Goal: Task Accomplishment & Management: Use online tool/utility

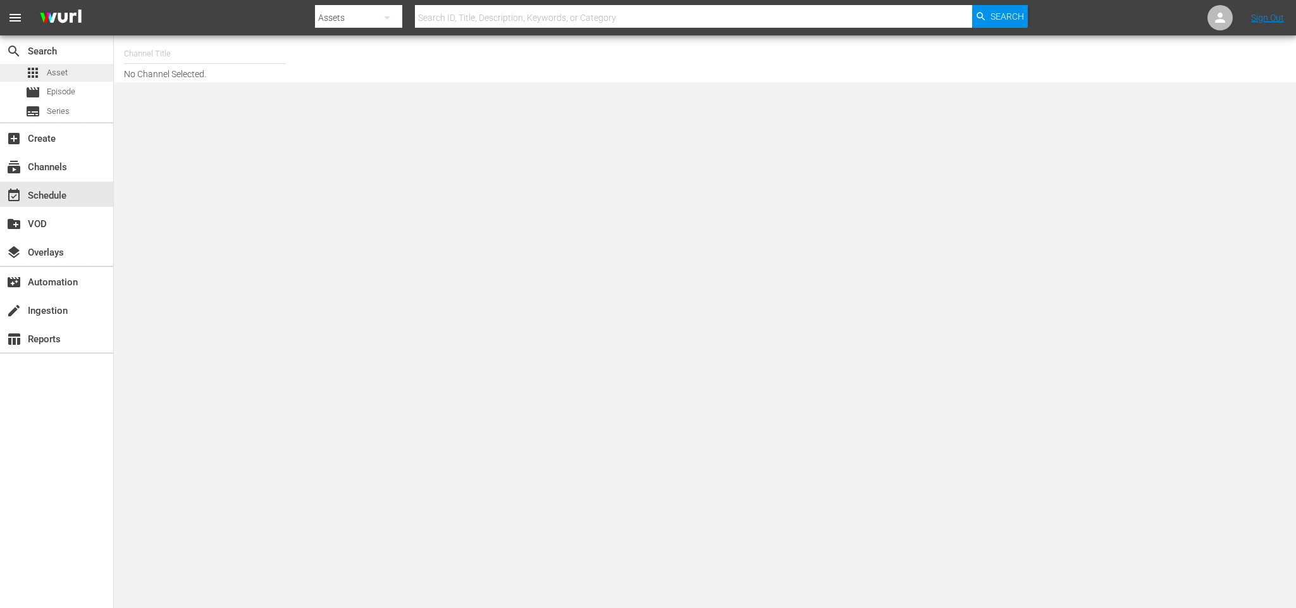
click at [64, 78] on span "Asset" at bounding box center [57, 72] width 21 height 13
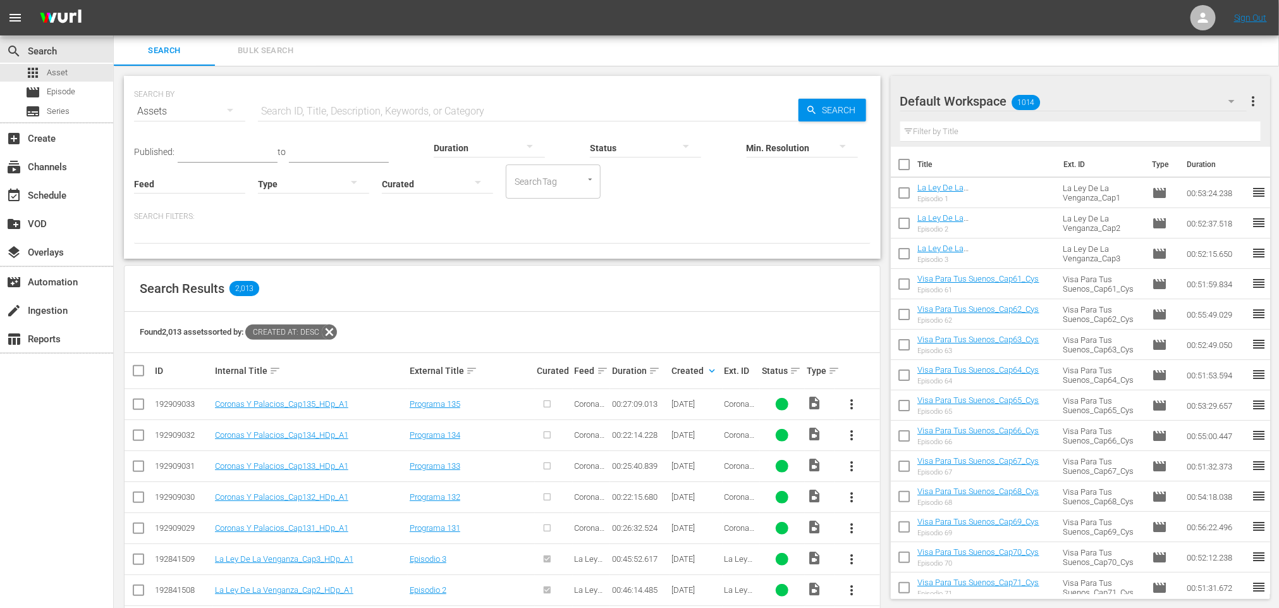
click at [133, 524] on input "checkbox" at bounding box center [138, 530] width 15 height 15
checkbox input "true"
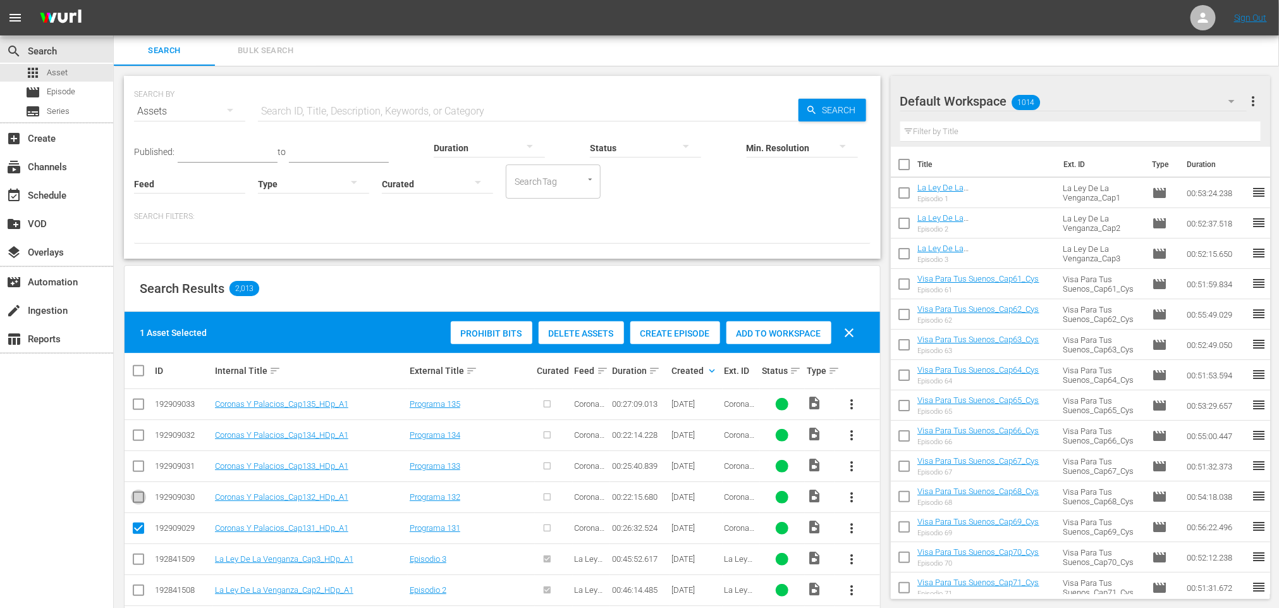
click at [135, 503] on input "checkbox" at bounding box center [138, 499] width 15 height 15
checkbox input "true"
click at [142, 465] on input "checkbox" at bounding box center [138, 468] width 15 height 15
checkbox input "true"
drag, startPoint x: 135, startPoint y: 438, endPoint x: 142, endPoint y: 431, distance: 10.3
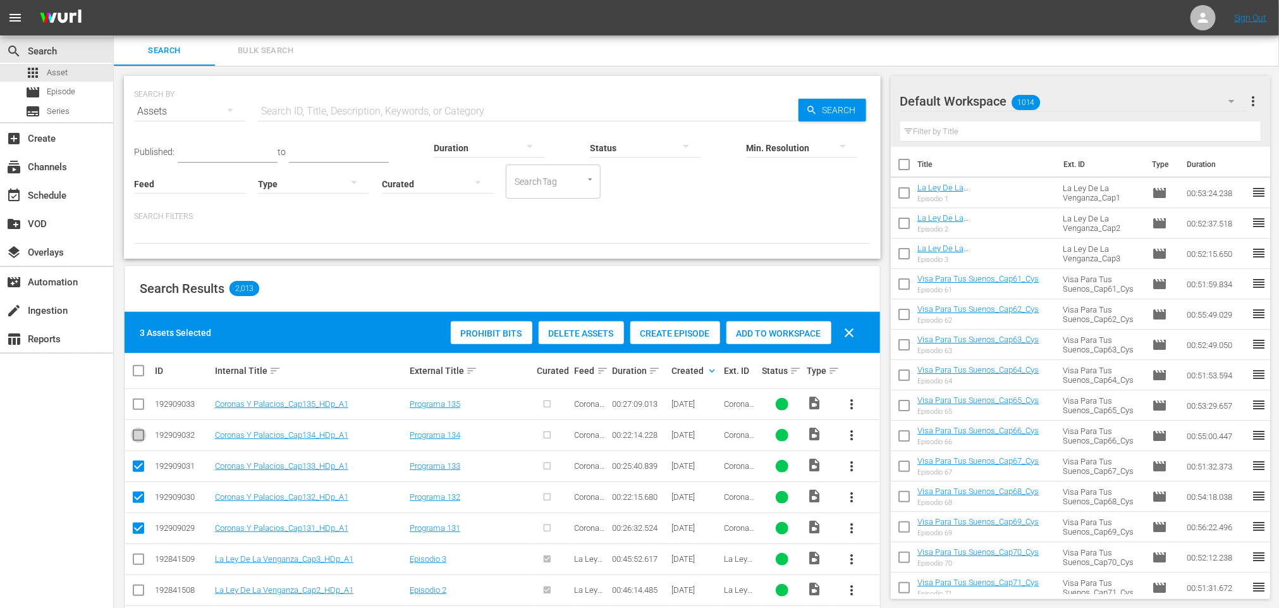
click at [138, 437] on input "checkbox" at bounding box center [138, 437] width 15 height 15
checkbox input "true"
click at [142, 405] on input "checkbox" at bounding box center [138, 406] width 15 height 15
click at [672, 330] on span "Create Episode" at bounding box center [675, 333] width 90 height 10
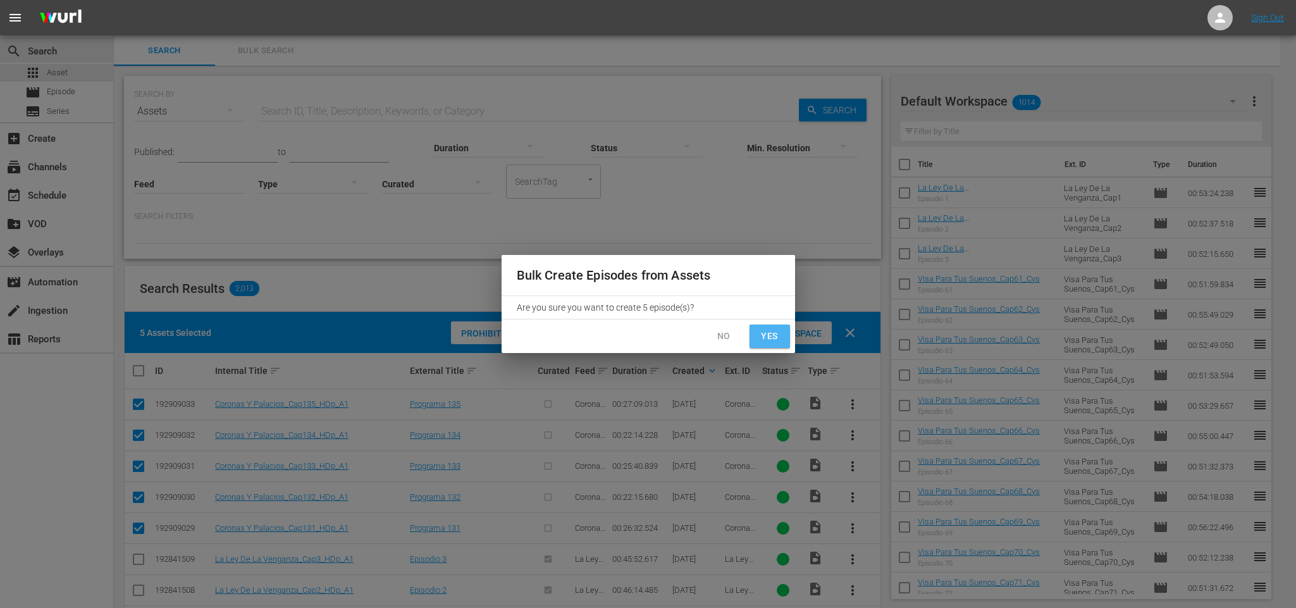
click at [778, 334] on span "Yes" at bounding box center [769, 336] width 20 height 16
checkbox input "false"
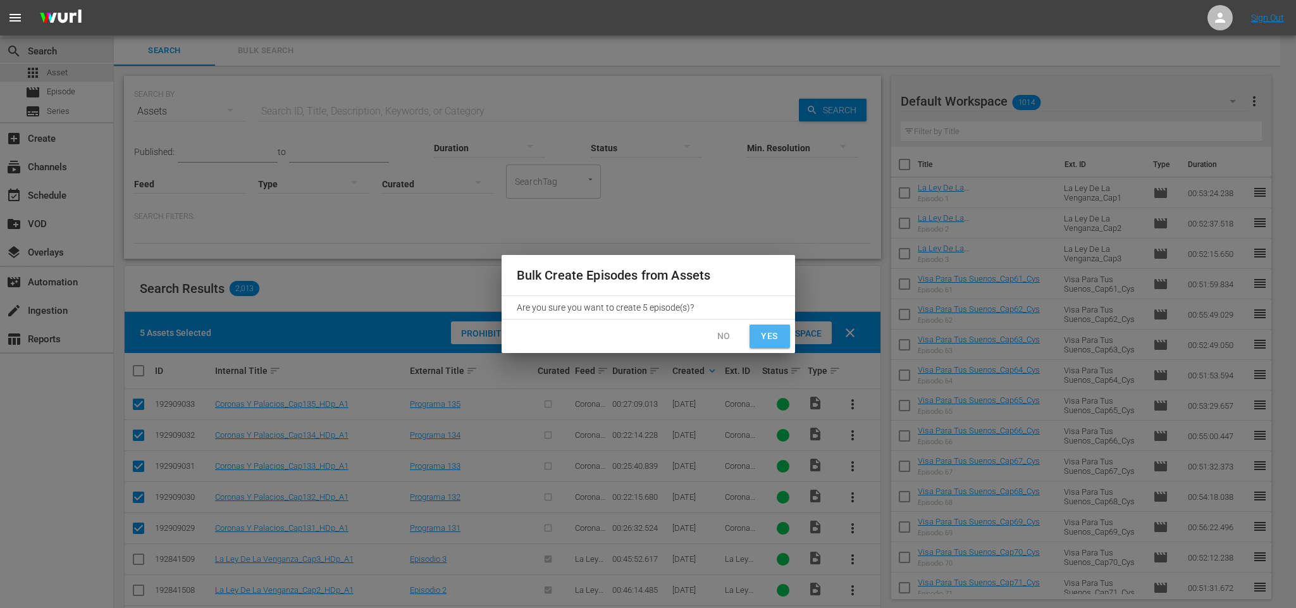
checkbox input "false"
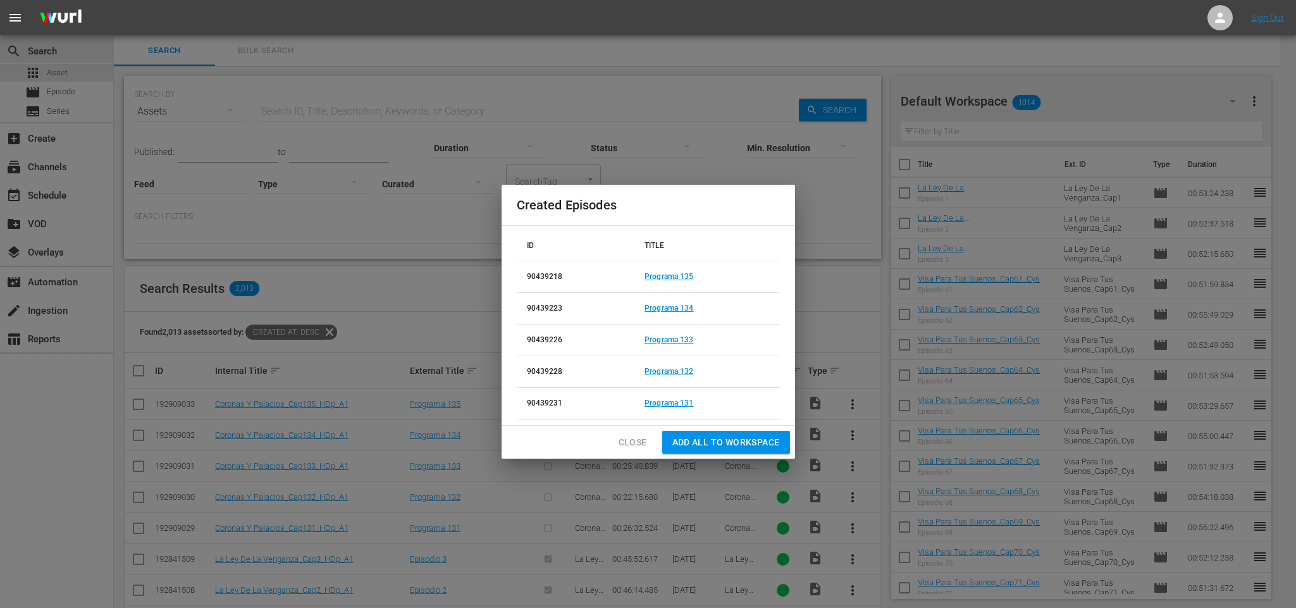
click at [749, 446] on span "Add all to Workspace" at bounding box center [725, 442] width 107 height 16
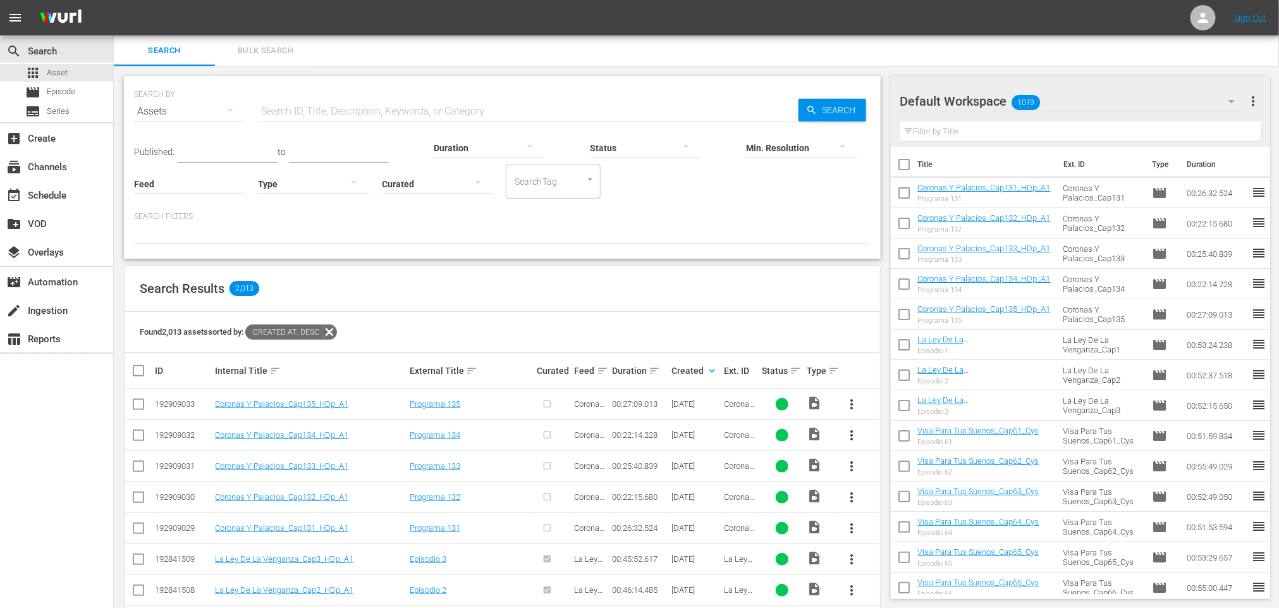
click at [900, 192] on input "checkbox" at bounding box center [904, 195] width 27 height 27
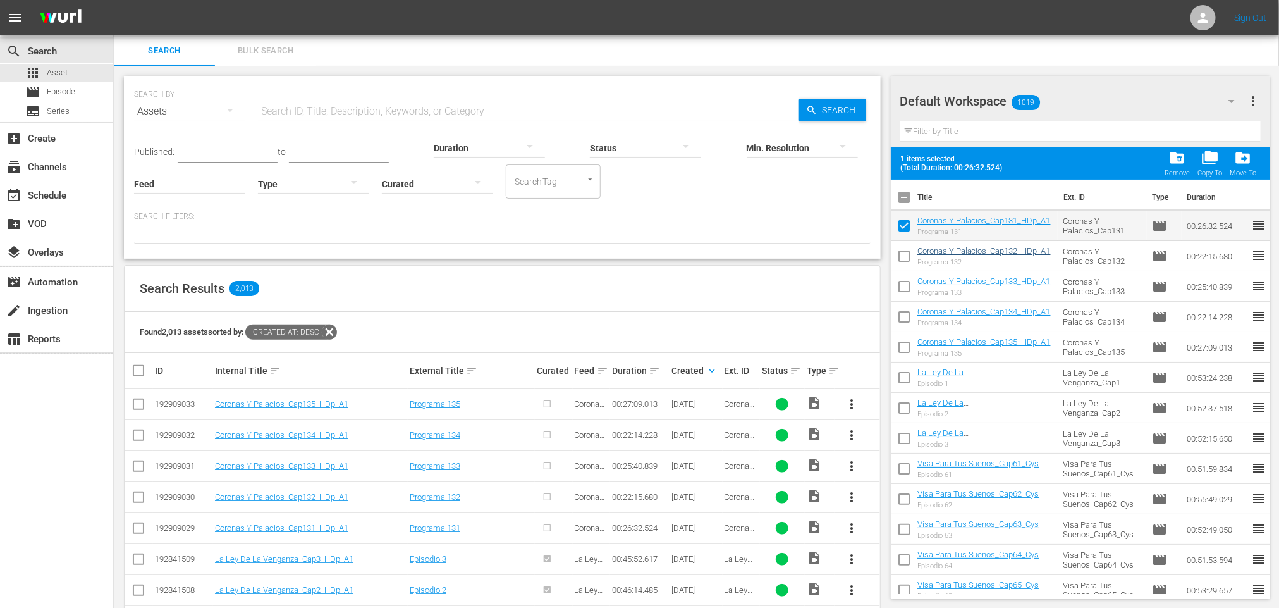
drag, startPoint x: 906, startPoint y: 221, endPoint x: 947, endPoint y: 219, distance: 41.8
click at [906, 220] on input "checkbox" at bounding box center [904, 228] width 27 height 27
checkbox input "false"
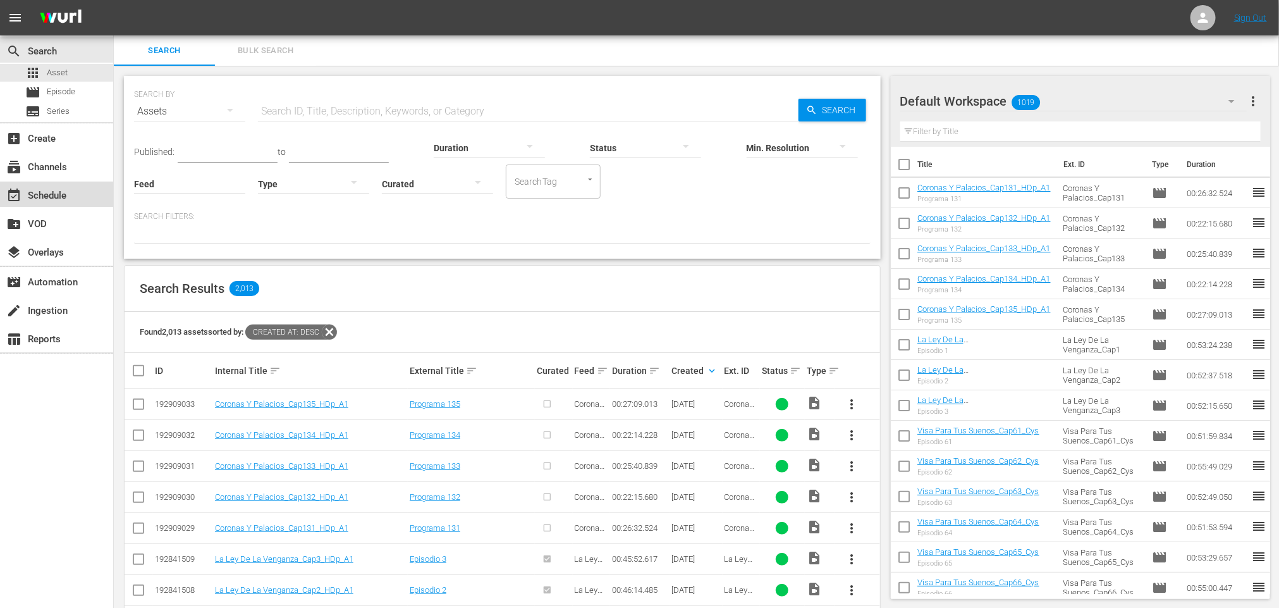
click at [52, 199] on div "event_available Schedule" at bounding box center [35, 193] width 71 height 11
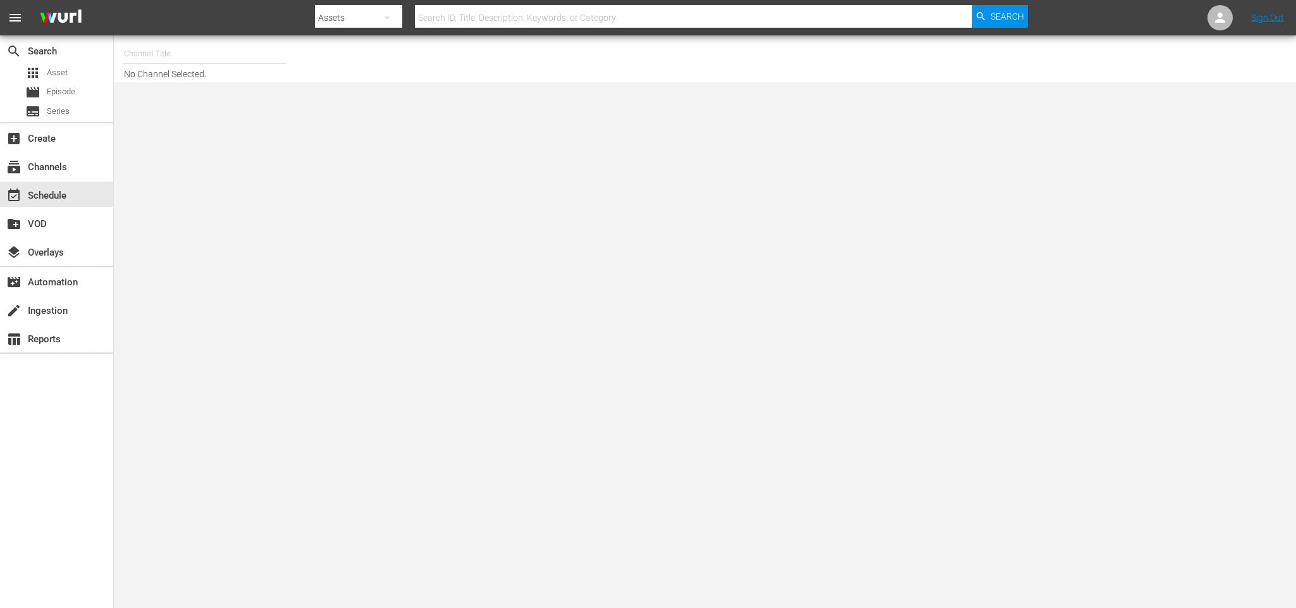
click at [213, 61] on input "text" at bounding box center [205, 54] width 162 height 30
click at [249, 78] on div "Ún TV (1559 - atresmedia_unica_1)" at bounding box center [298, 89] width 328 height 30
type input "Ún TV (1559 - atresmedia_unica_1)"
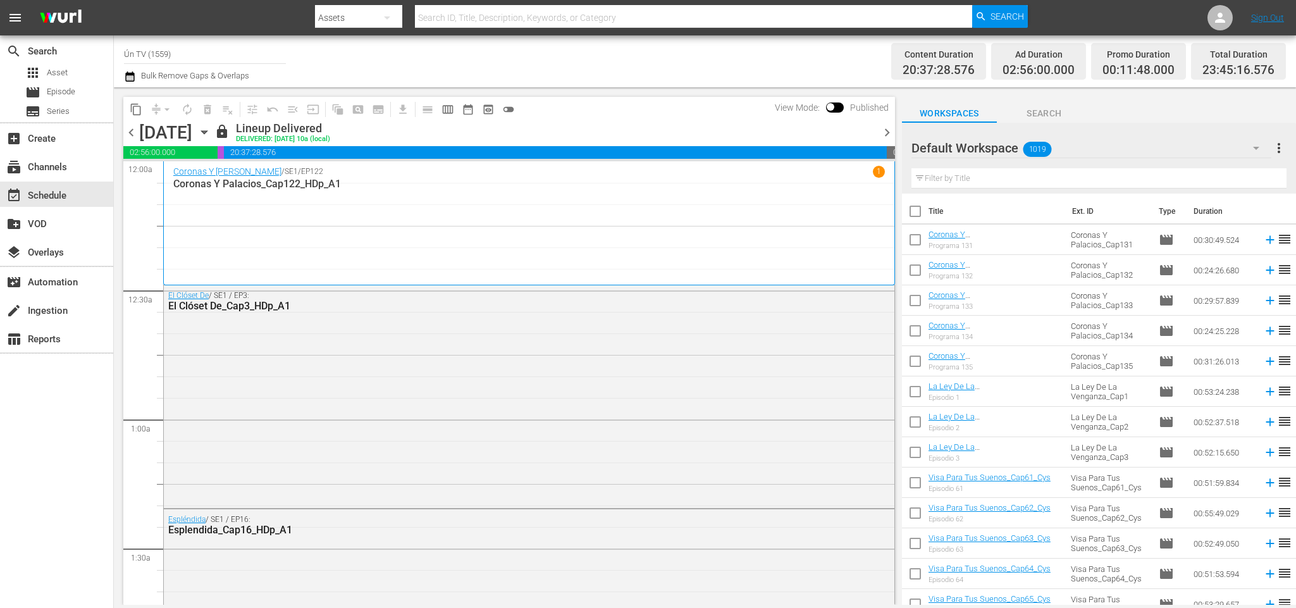
click at [207, 131] on icon "button" at bounding box center [204, 132] width 6 height 3
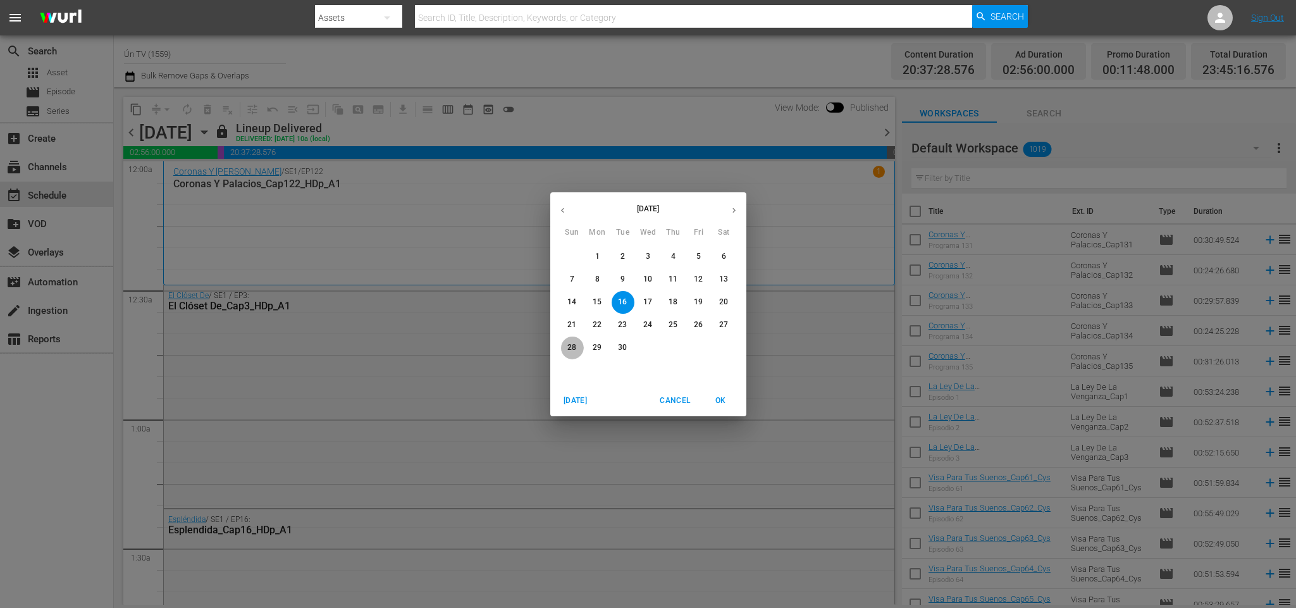
click at [568, 343] on p "28" at bounding box center [571, 347] width 9 height 11
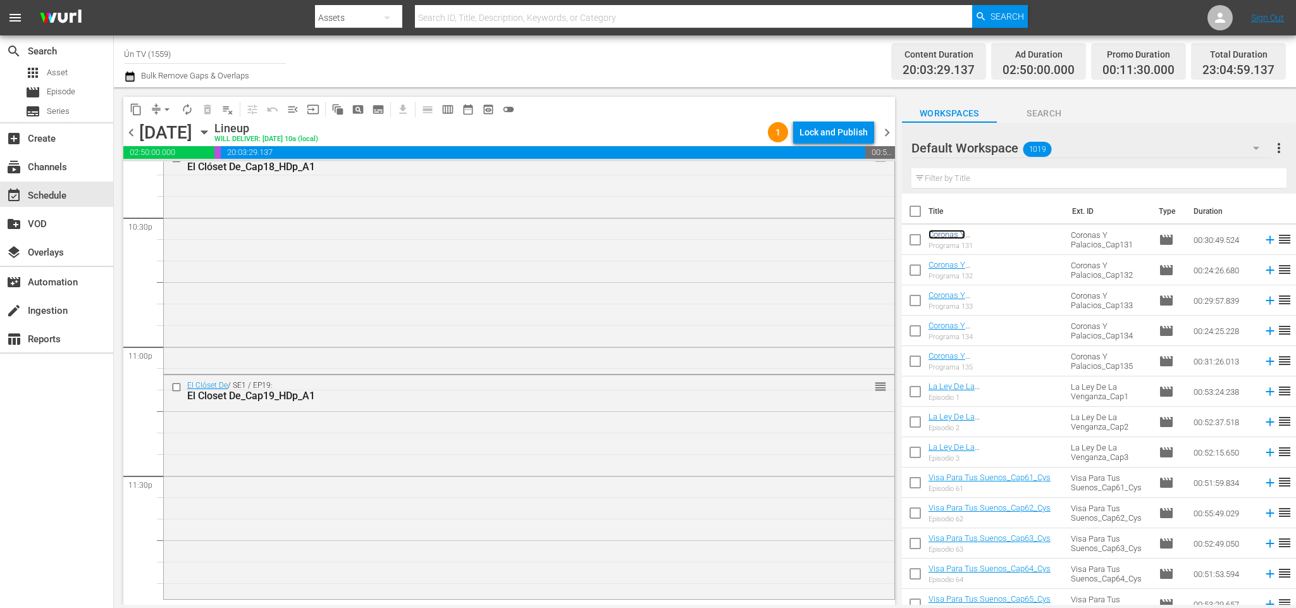
scroll to position [5748, 0]
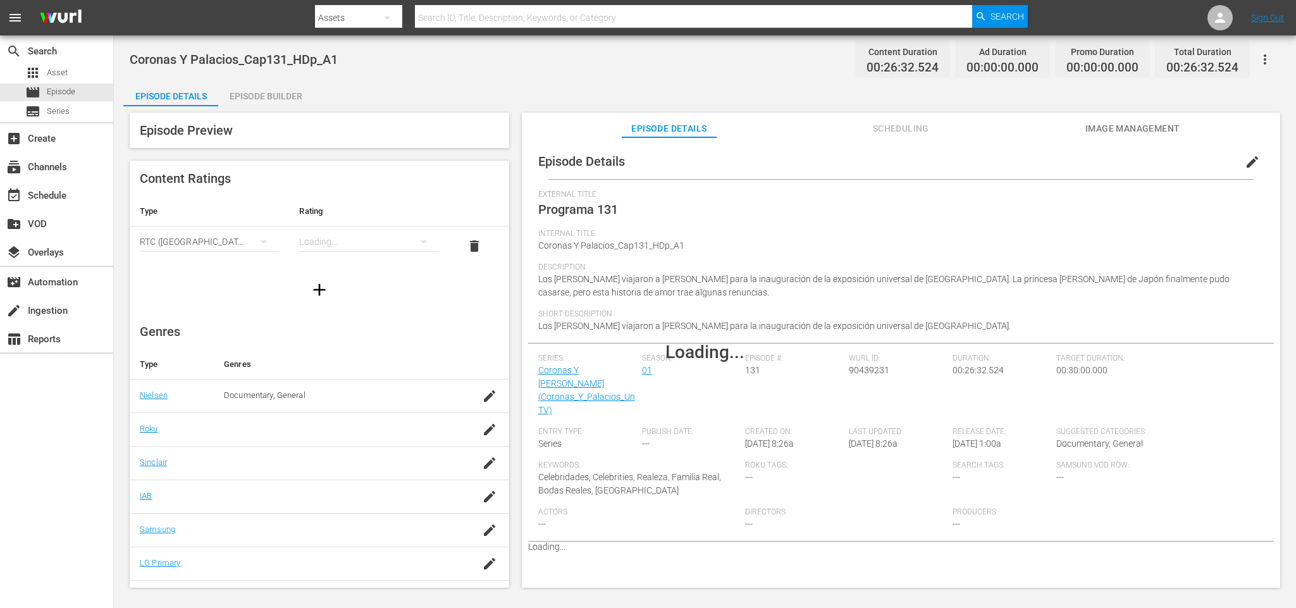
click at [271, 97] on div "Episode Builder" at bounding box center [265, 96] width 95 height 30
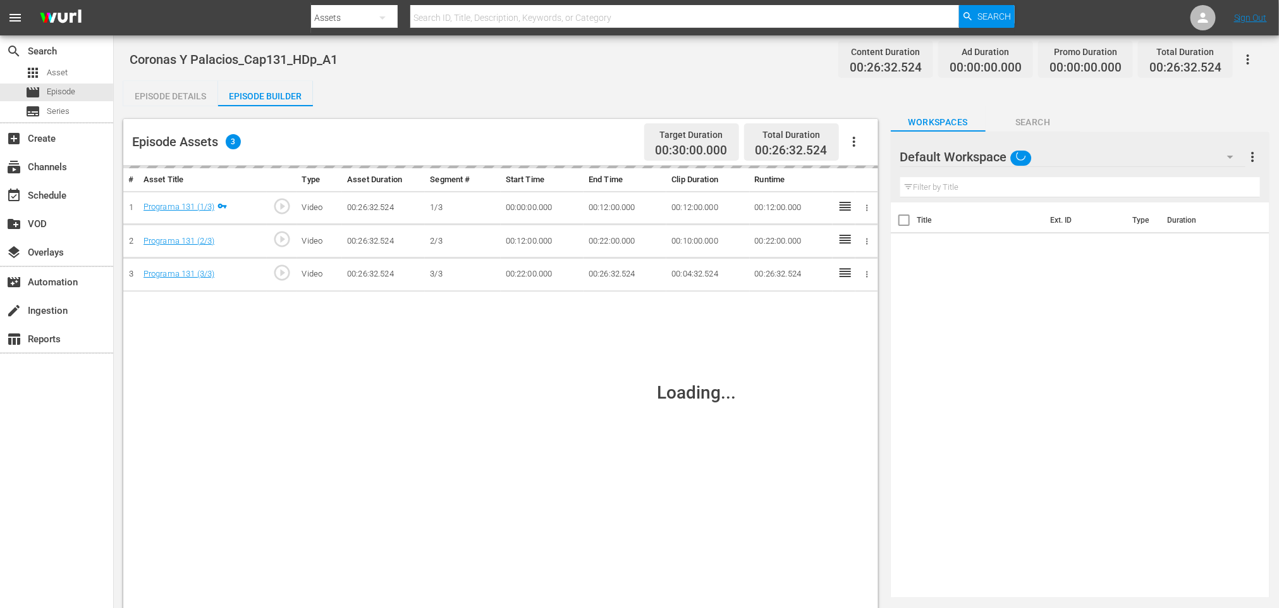
click at [857, 139] on div "Loading..." at bounding box center [696, 392] width 1146 height 572
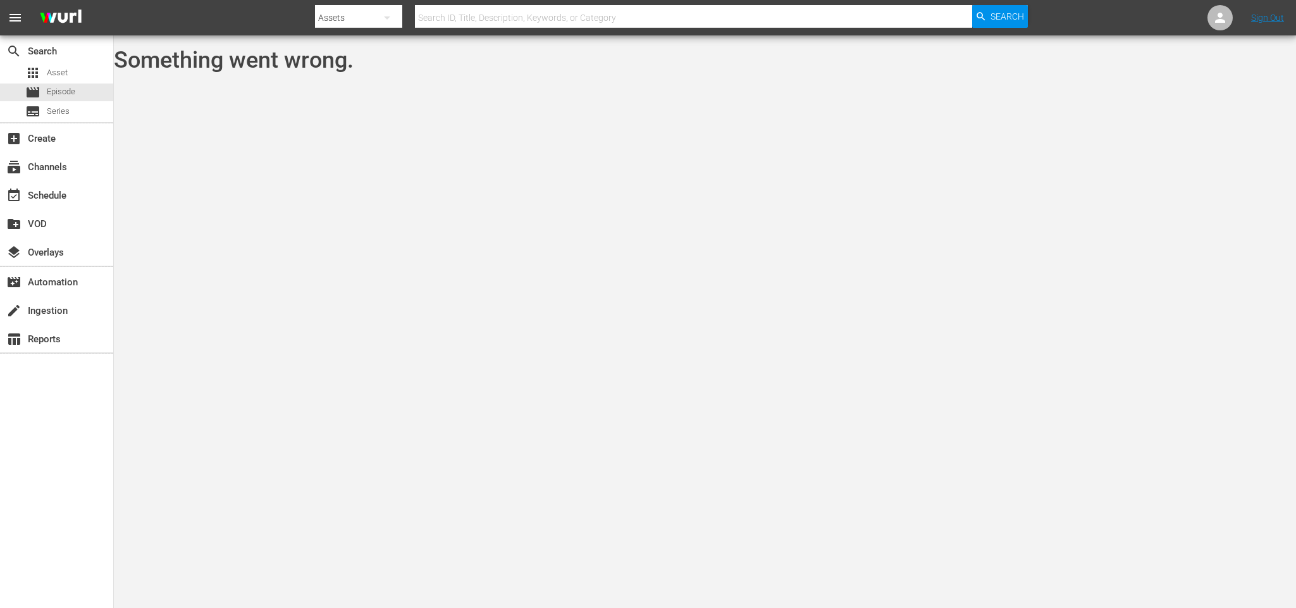
click at [1294, 142] on body "menu Search By Assets Search ID, Title, Description, Keywords, or Category Sear…" at bounding box center [648, 304] width 1296 height 608
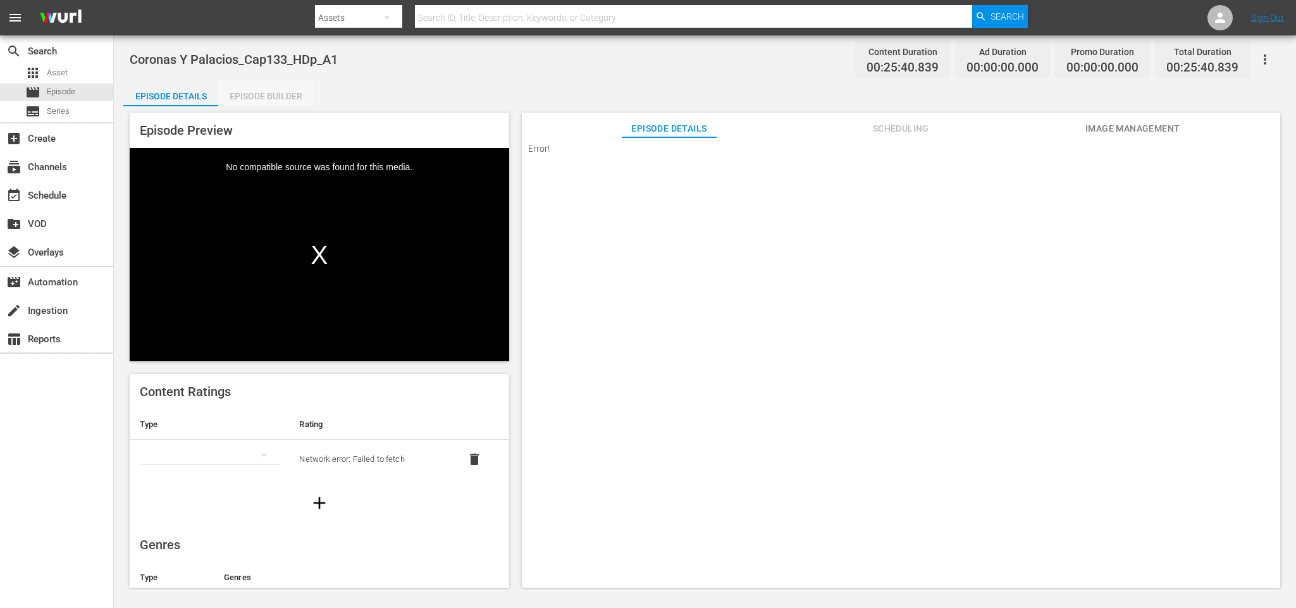
click at [250, 97] on div "Episode Builder" at bounding box center [265, 96] width 95 height 30
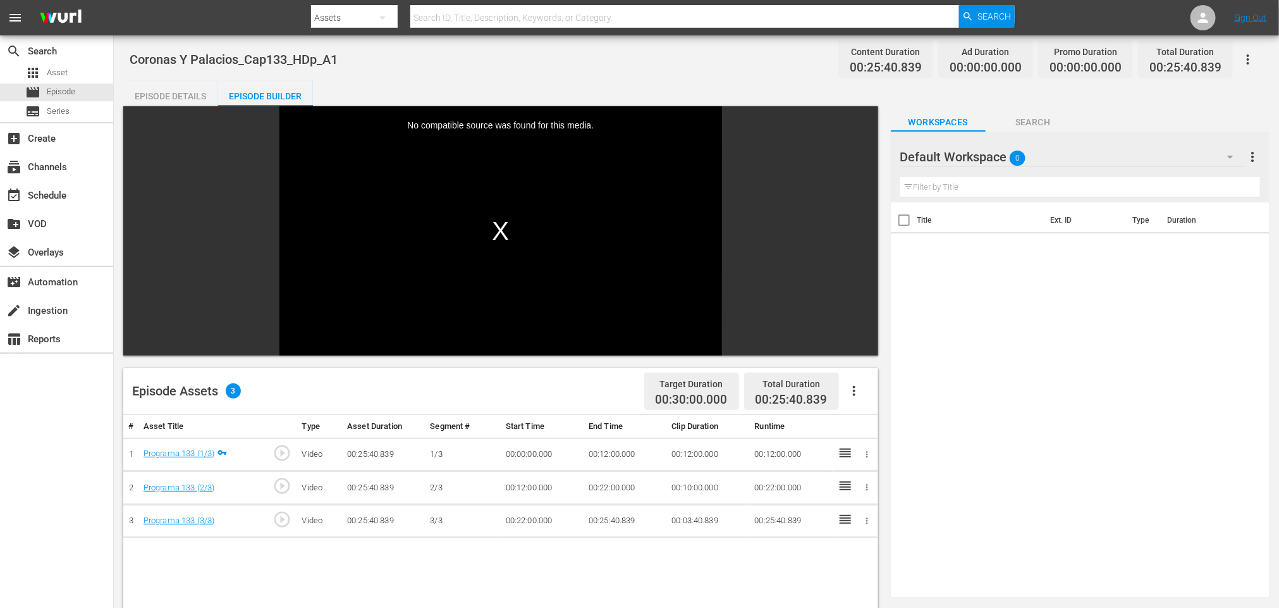
click at [852, 388] on icon "button" at bounding box center [854, 390] width 15 height 15
click at [890, 393] on div "Fill with Ads" at bounding box center [892, 396] width 86 height 30
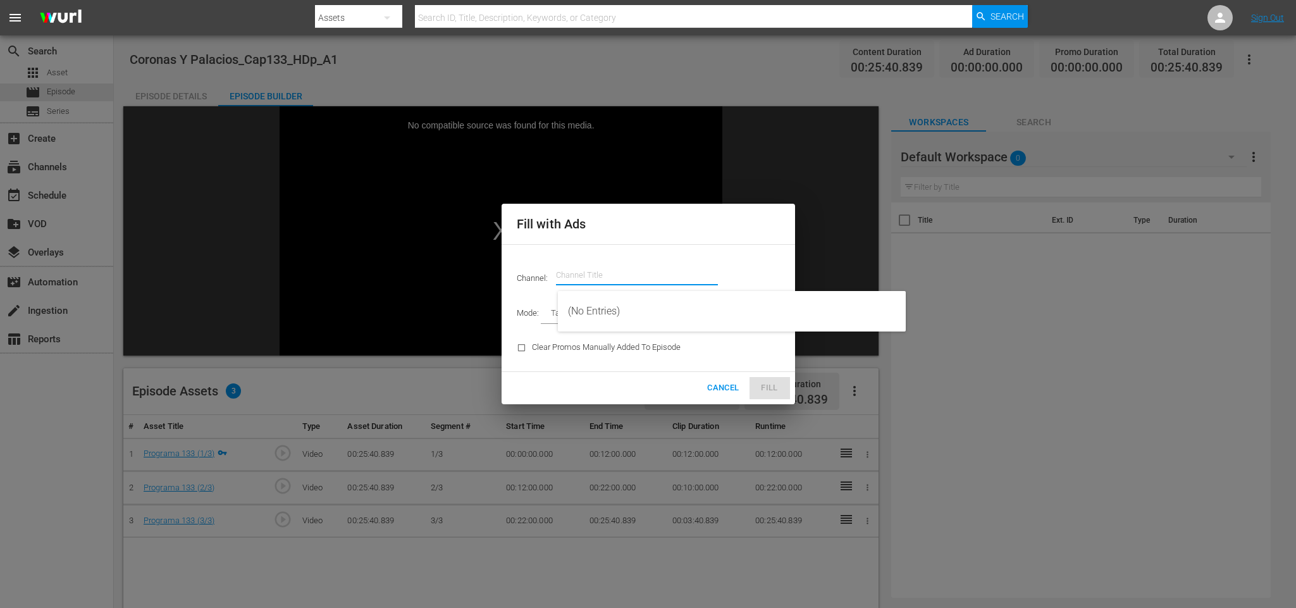
click at [639, 279] on input "text" at bounding box center [637, 275] width 162 height 30
click at [651, 305] on div "(No Entries)" at bounding box center [732, 311] width 328 height 30
type input "(No Entries)"
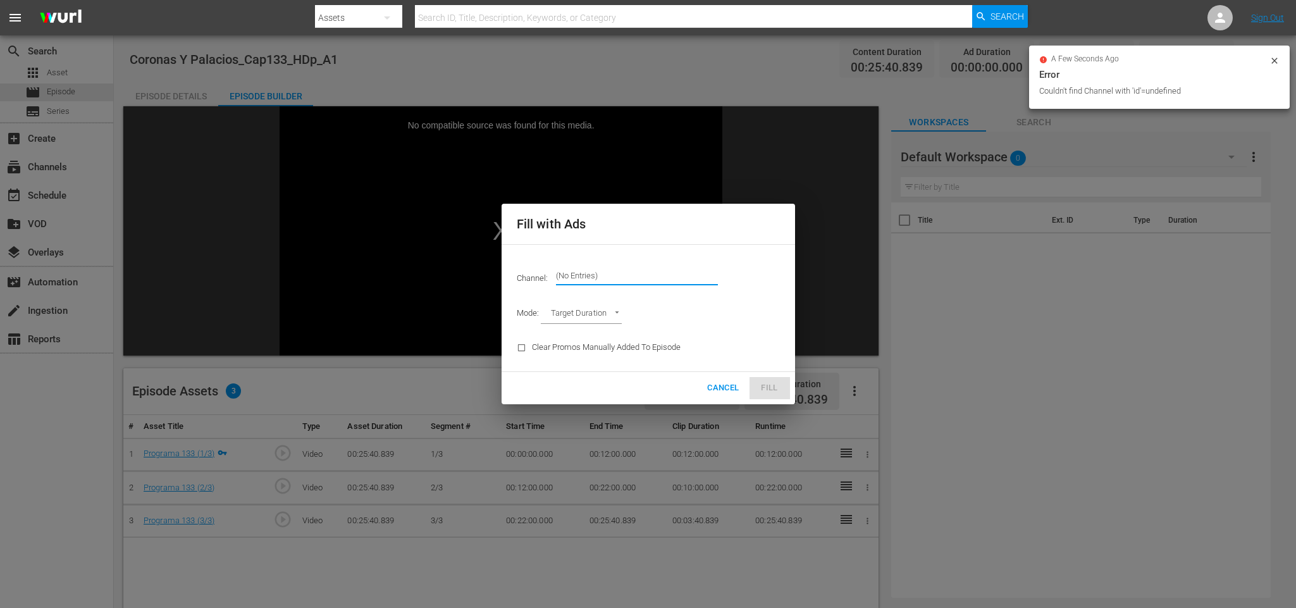
click at [613, 275] on input "(No Entries)" at bounding box center [637, 275] width 162 height 30
drag, startPoint x: 628, startPoint y: 278, endPoint x: 374, endPoint y: 277, distance: 253.6
click at [374, 277] on div "Fill with Ads Channel: Channel Title (No Entries) Mode: Target Duration TARGET_…" at bounding box center [648, 304] width 1296 height 608
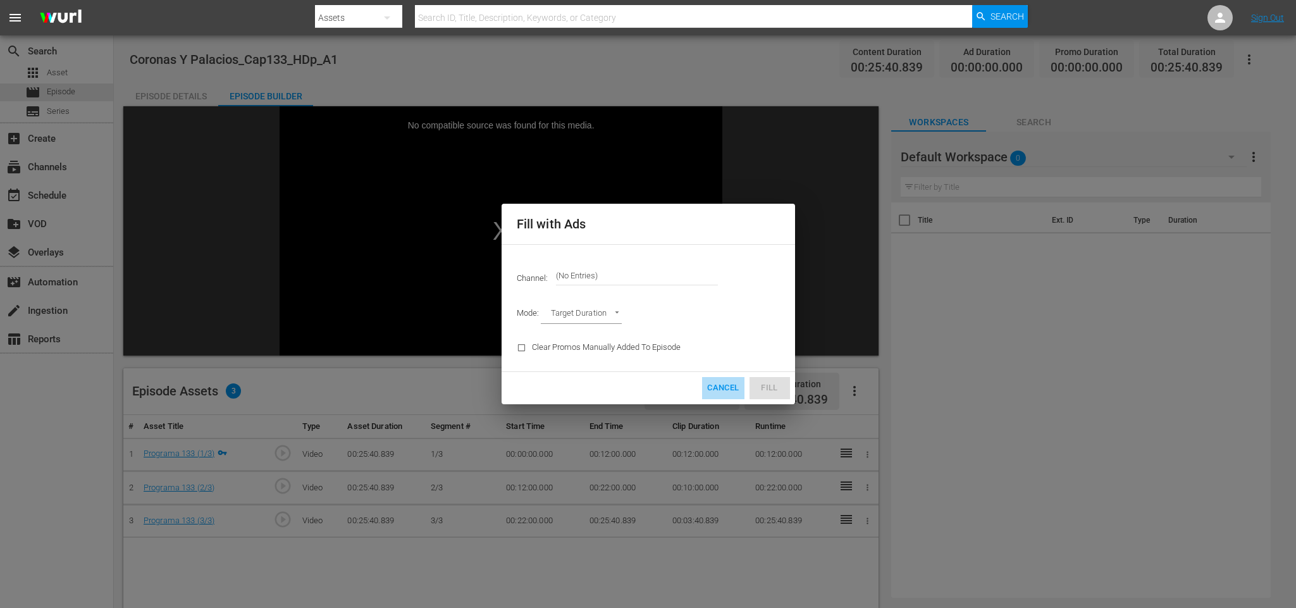
drag, startPoint x: 710, startPoint y: 389, endPoint x: 681, endPoint y: 309, distance: 84.8
click at [711, 387] on span "Cancel" at bounding box center [723, 388] width 32 height 15
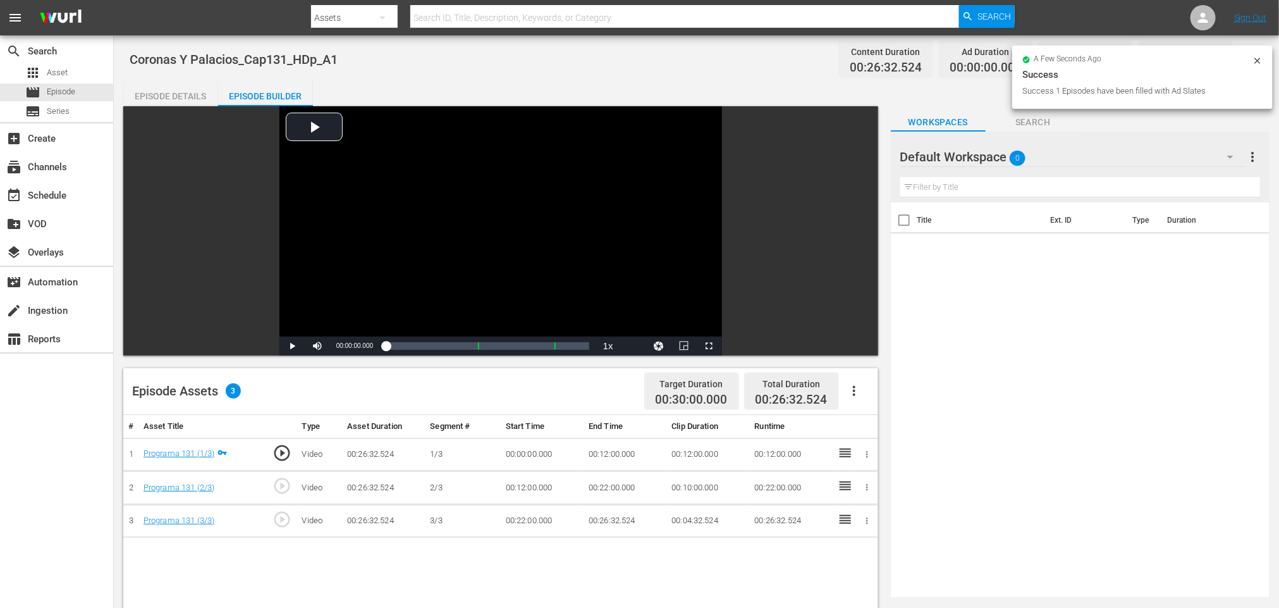
click at [848, 395] on icon "button" at bounding box center [854, 390] width 15 height 15
click at [858, 390] on div "Fill with Ads" at bounding box center [892, 396] width 86 height 30
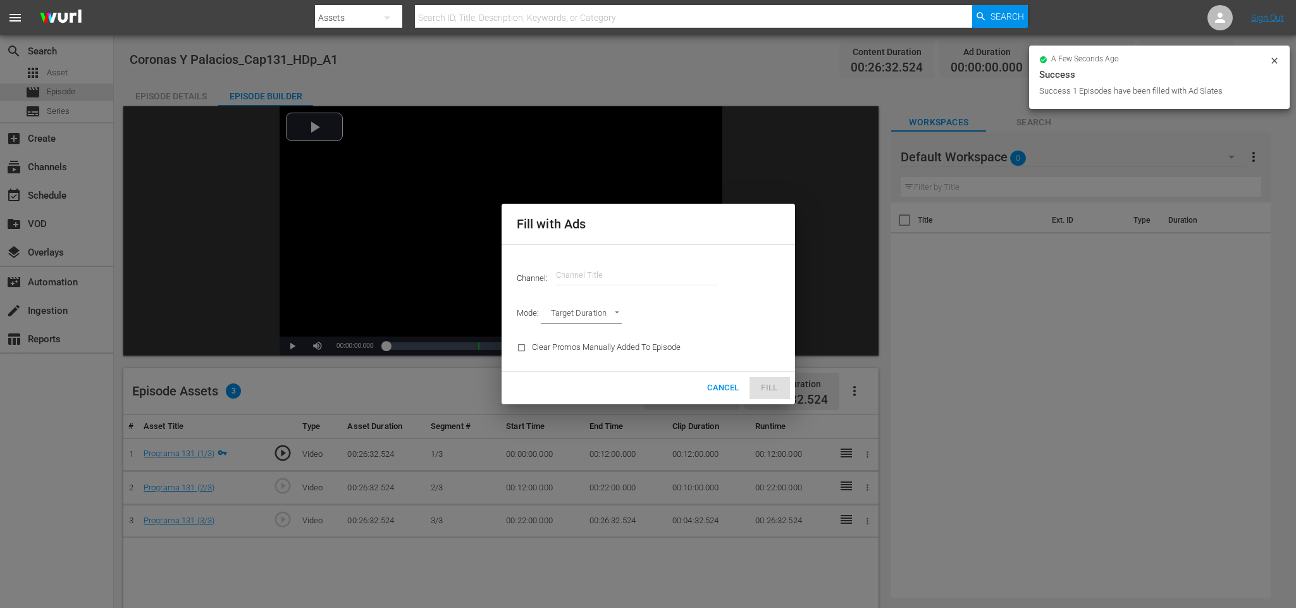
click at [566, 271] on input "text" at bounding box center [637, 275] width 162 height 30
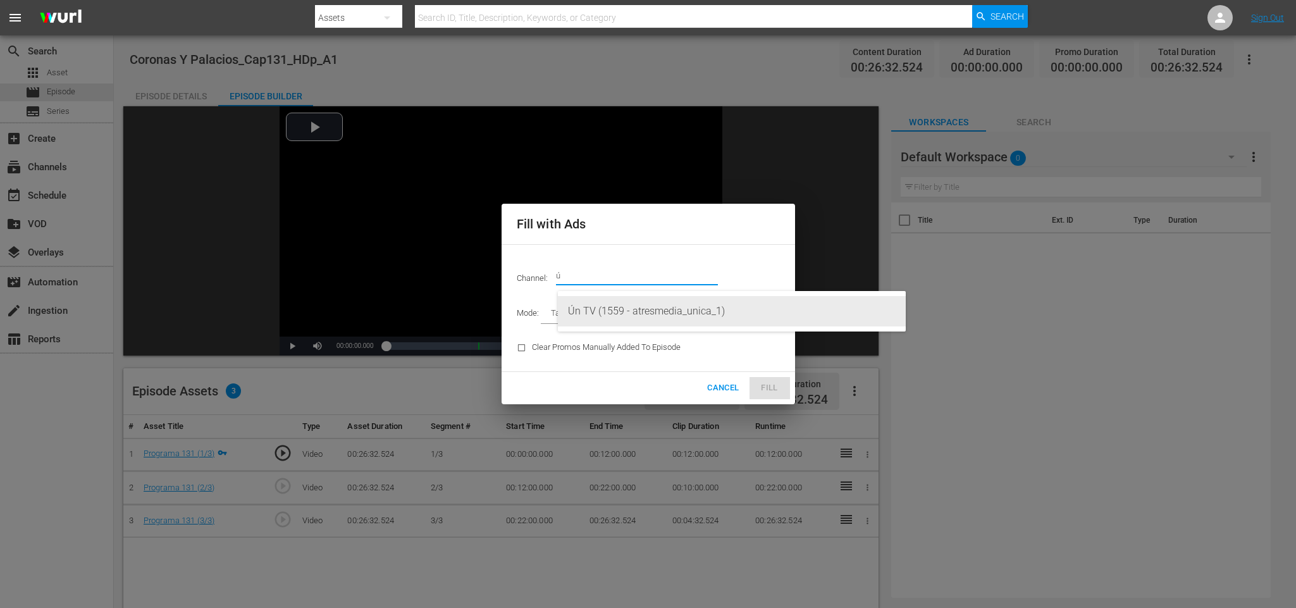
click at [656, 310] on div "Ún TV (1559 - atresmedia_unica_1)" at bounding box center [732, 311] width 328 height 30
type input "Ún TV (1559)"
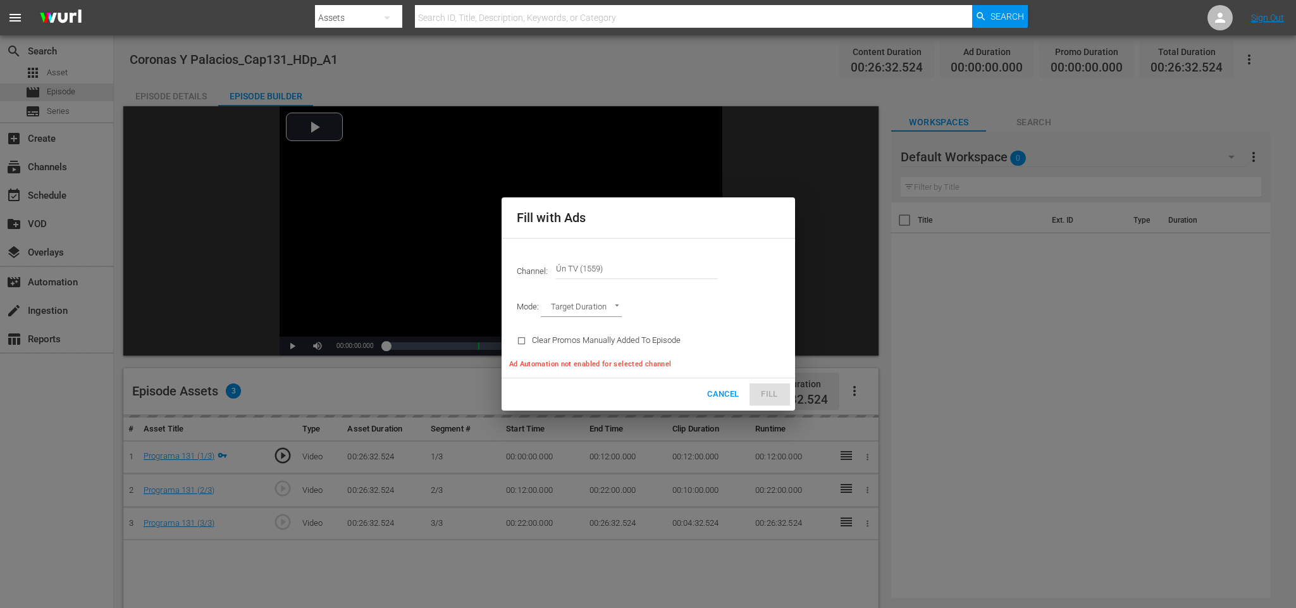
type input "AD_BREAK_DURATION"
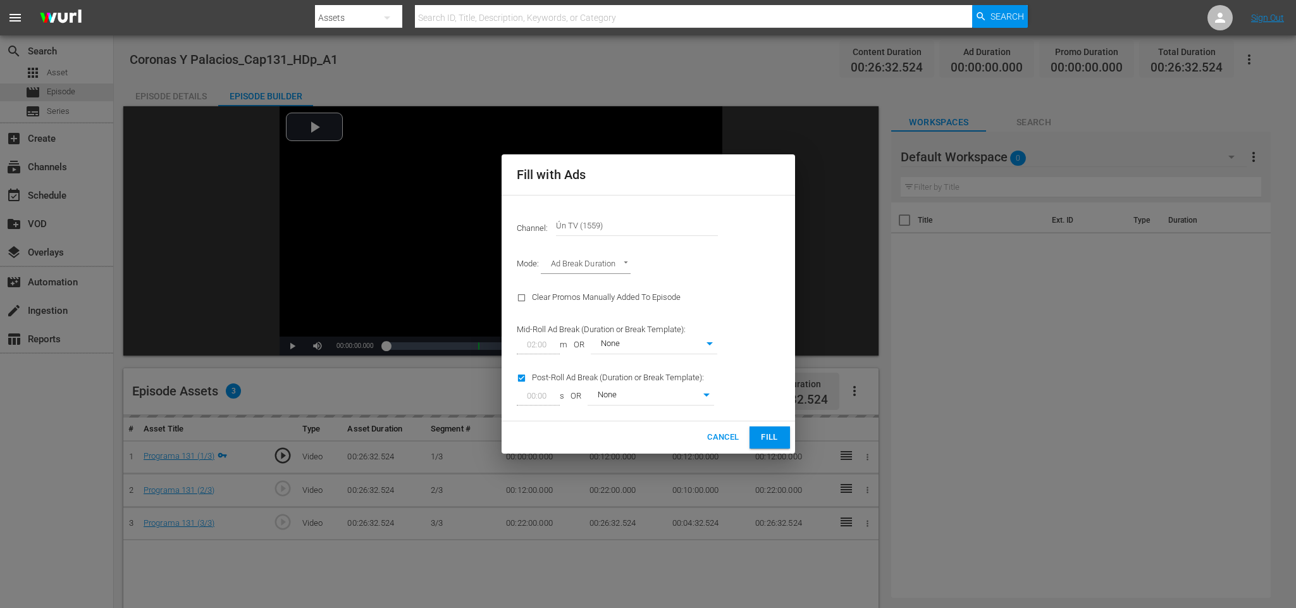
click at [778, 431] on span "Fill" at bounding box center [769, 437] width 20 height 15
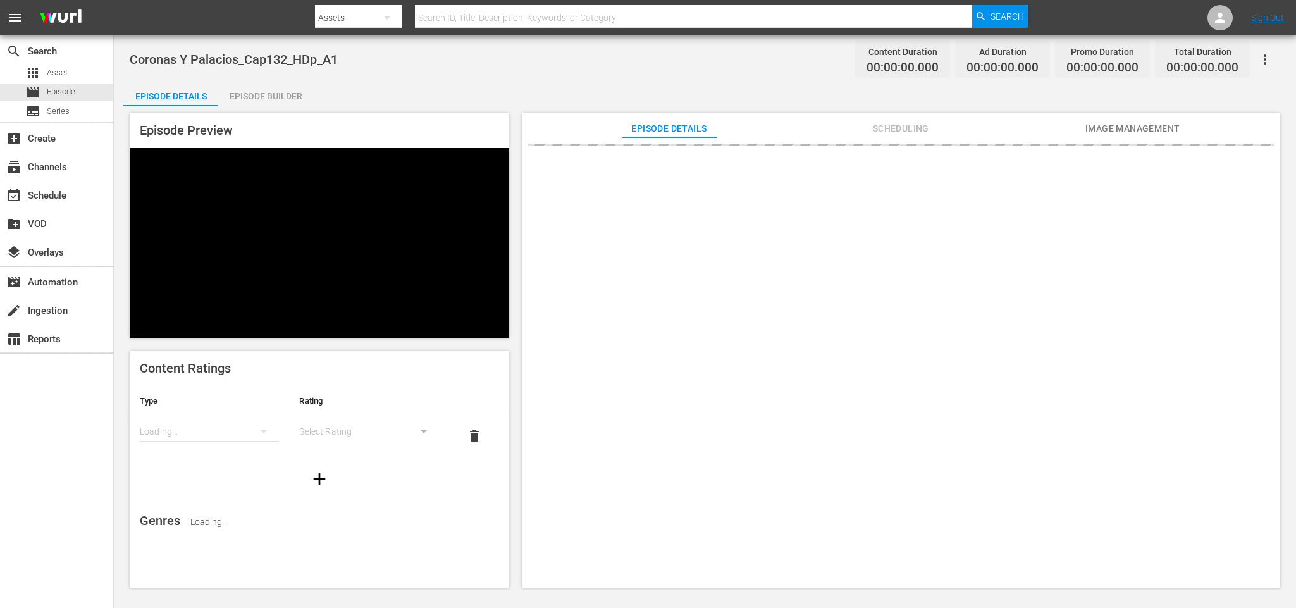
click at [278, 94] on div "Episode Builder" at bounding box center [265, 96] width 95 height 30
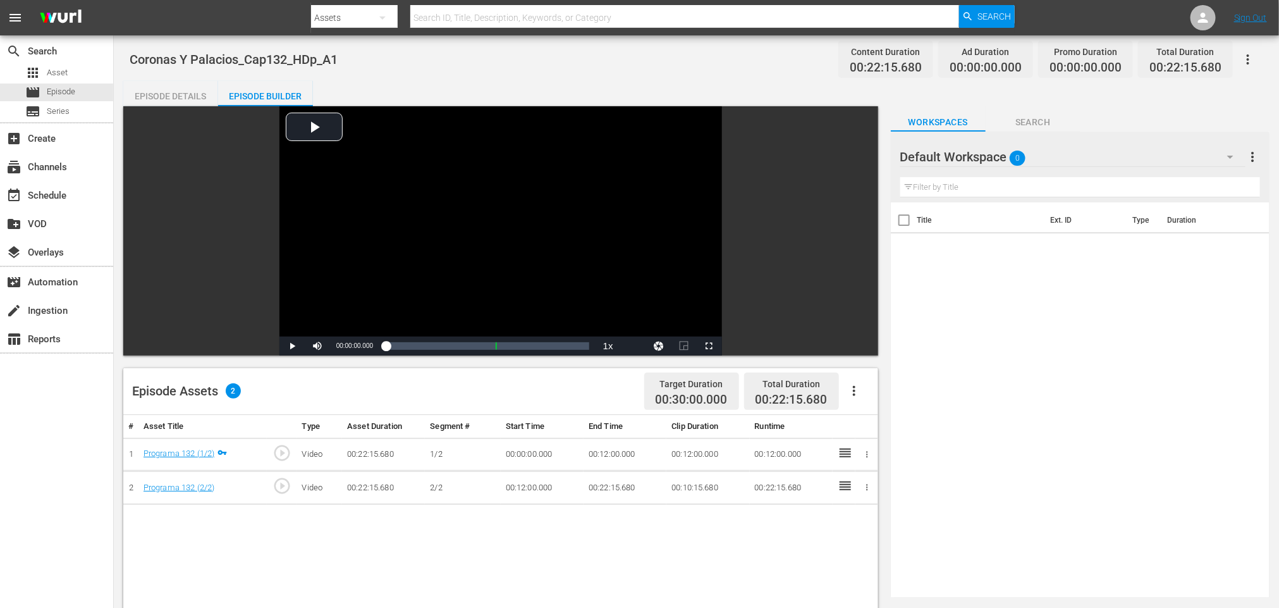
click at [850, 391] on icon "button" at bounding box center [854, 390] width 15 height 15
click at [857, 389] on div "Fill with Ads" at bounding box center [892, 396] width 86 height 30
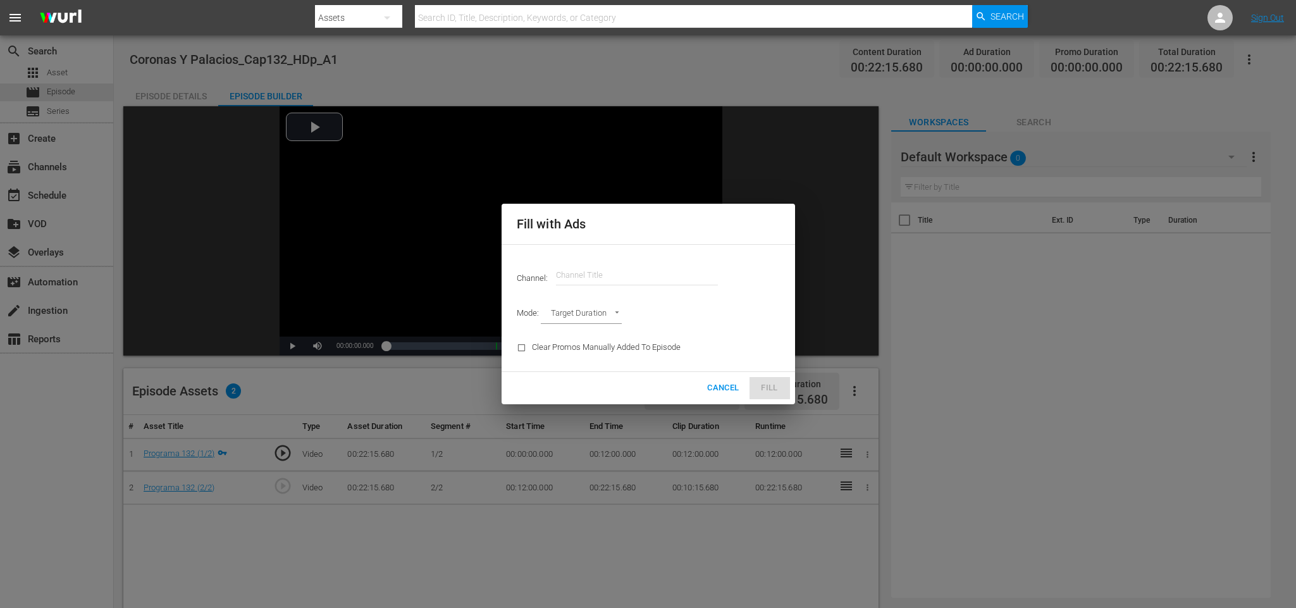
click at [692, 279] on input "text" at bounding box center [637, 275] width 162 height 30
type input "ñ"
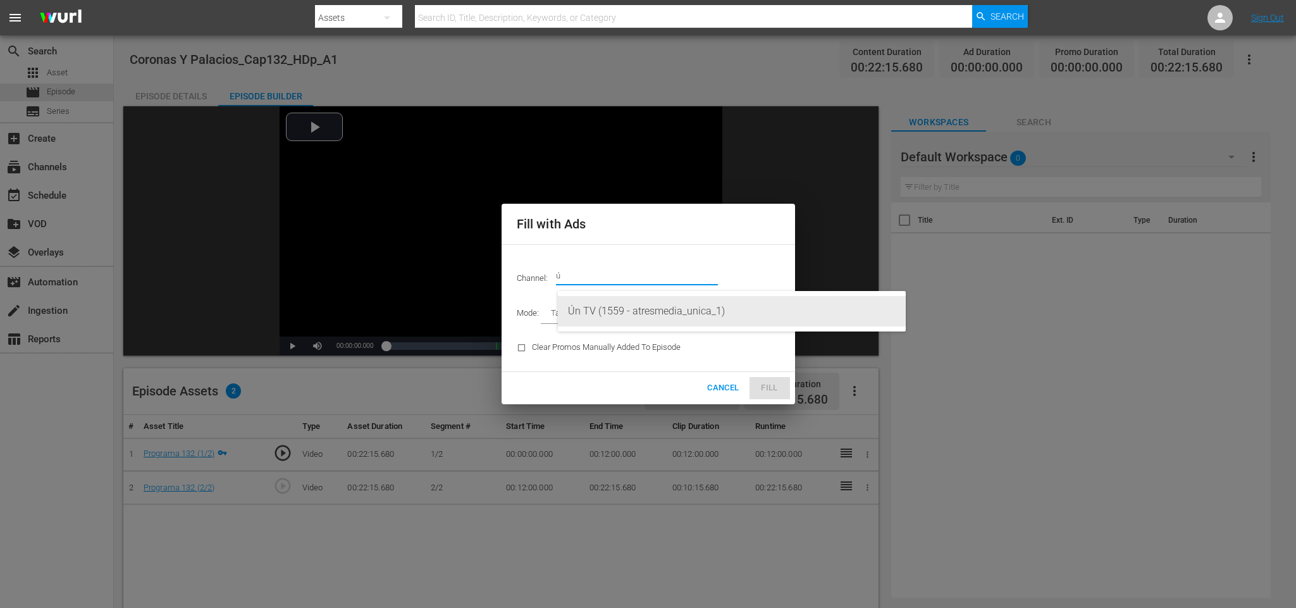
click at [625, 307] on div "Ún TV (1559 - atresmedia_unica_1)" at bounding box center [732, 311] width 328 height 30
type input "Ún TV (1559)"
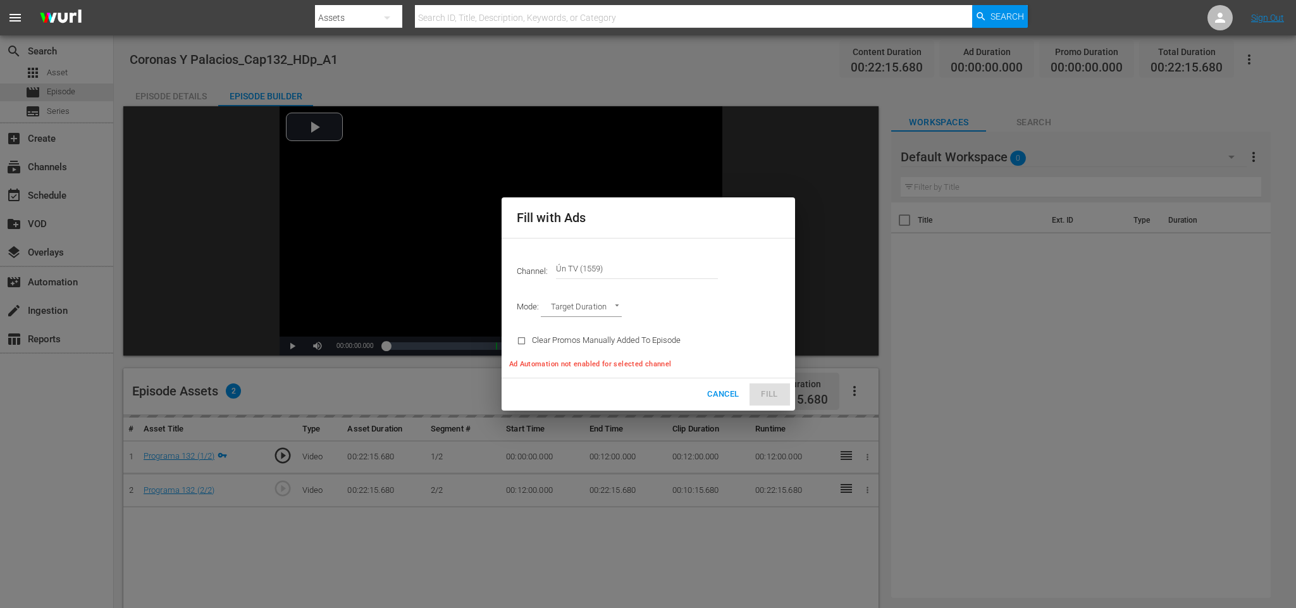
type input "AD_BREAK_DURATION"
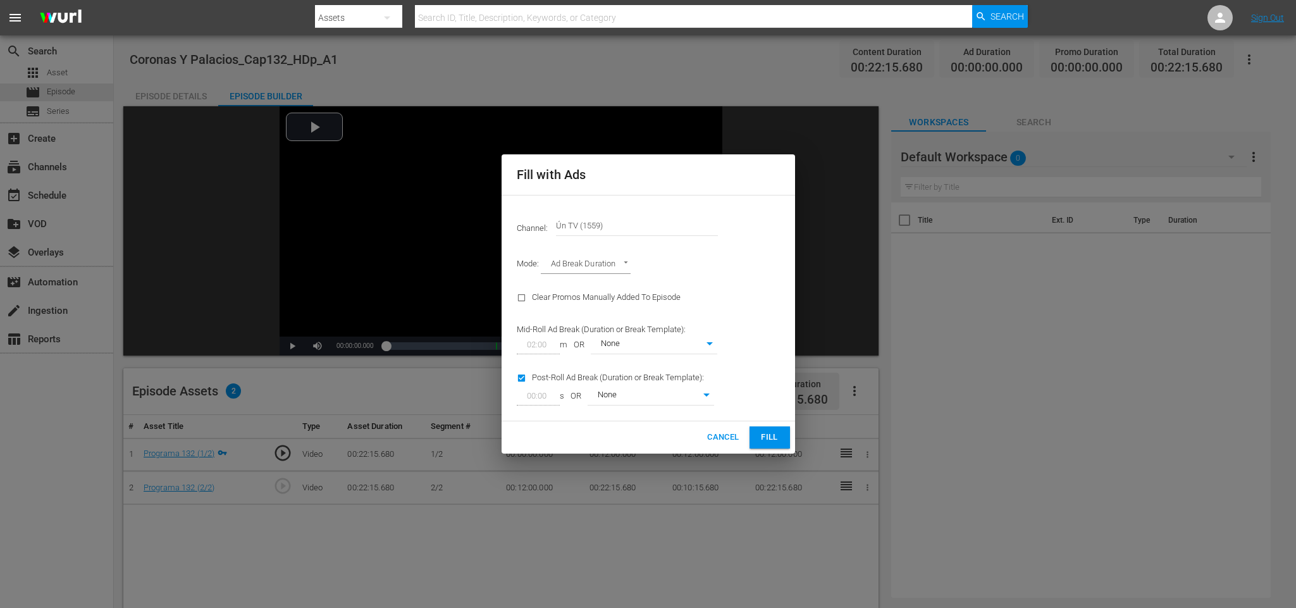
drag, startPoint x: 765, startPoint y: 435, endPoint x: 757, endPoint y: 427, distance: 11.2
click at [765, 436] on span "Fill" at bounding box center [769, 437] width 20 height 15
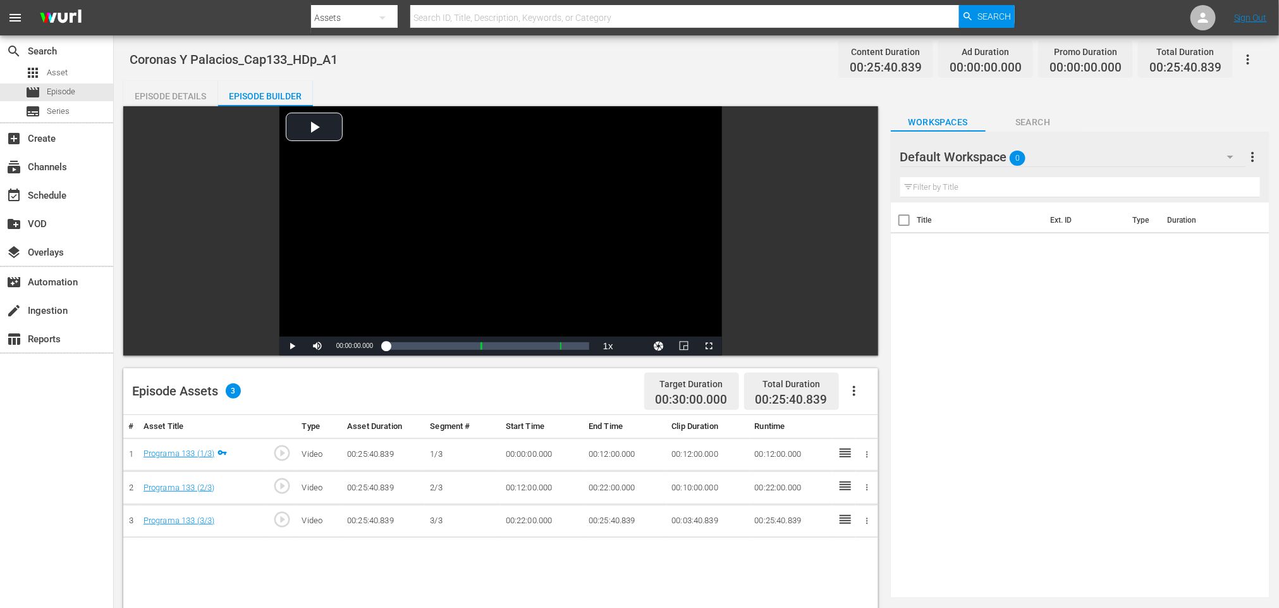
click at [848, 391] on icon "button" at bounding box center [854, 390] width 15 height 15
click at [854, 393] on div "Fill with Ads" at bounding box center [892, 396] width 86 height 30
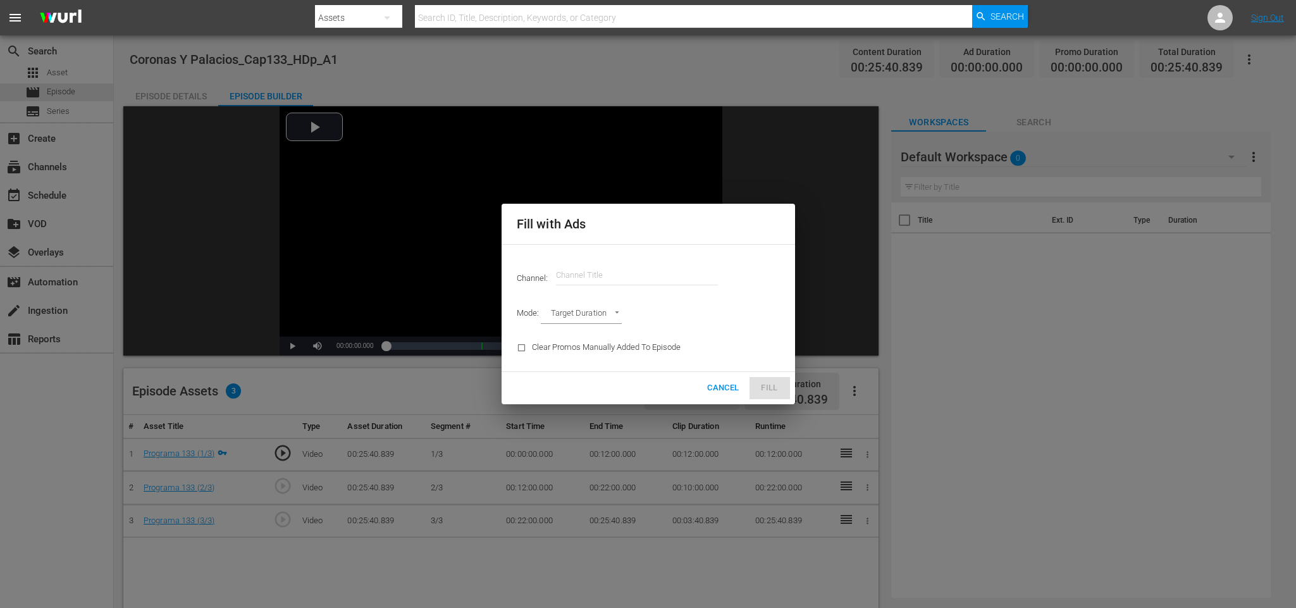
click at [618, 261] on input "text" at bounding box center [637, 275] width 162 height 30
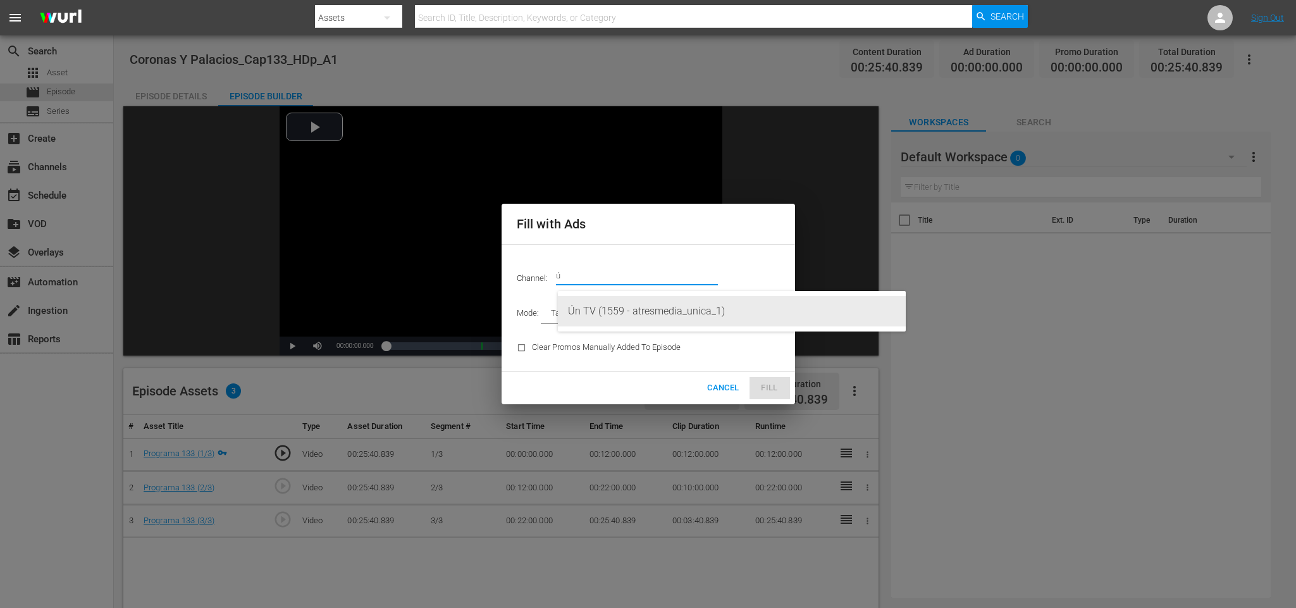
click at [641, 313] on div "Ún TV (1559 - atresmedia_unica_1)" at bounding box center [732, 311] width 328 height 30
type input "Ún TV (1559)"
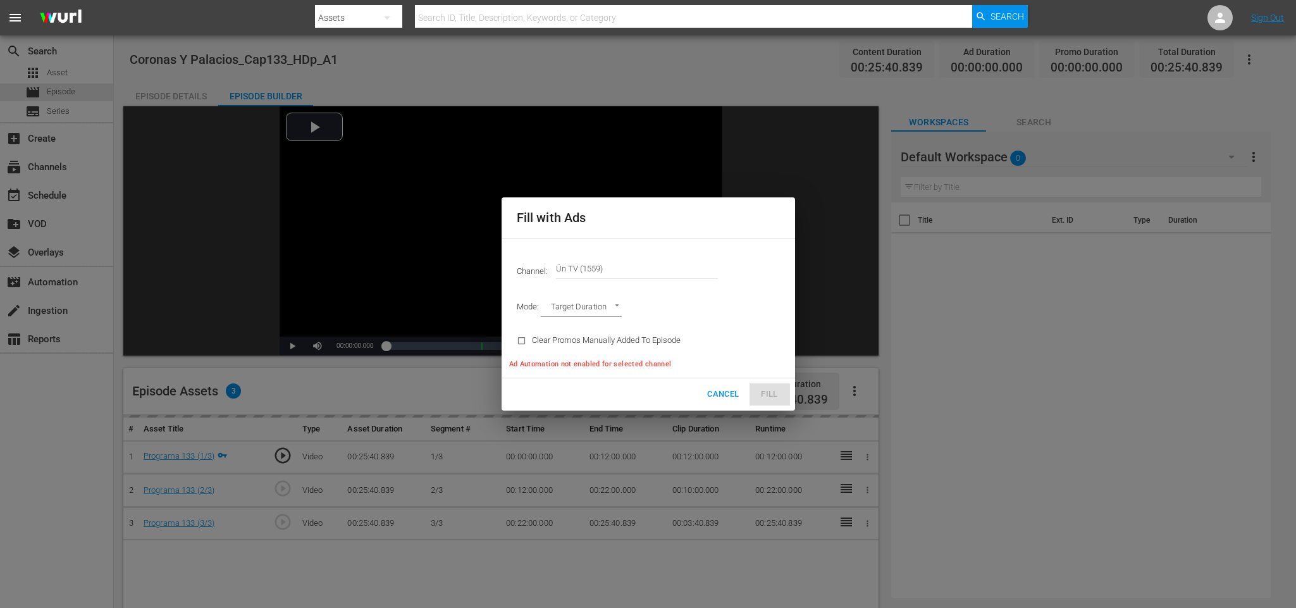
type input "AD_BREAK_DURATION"
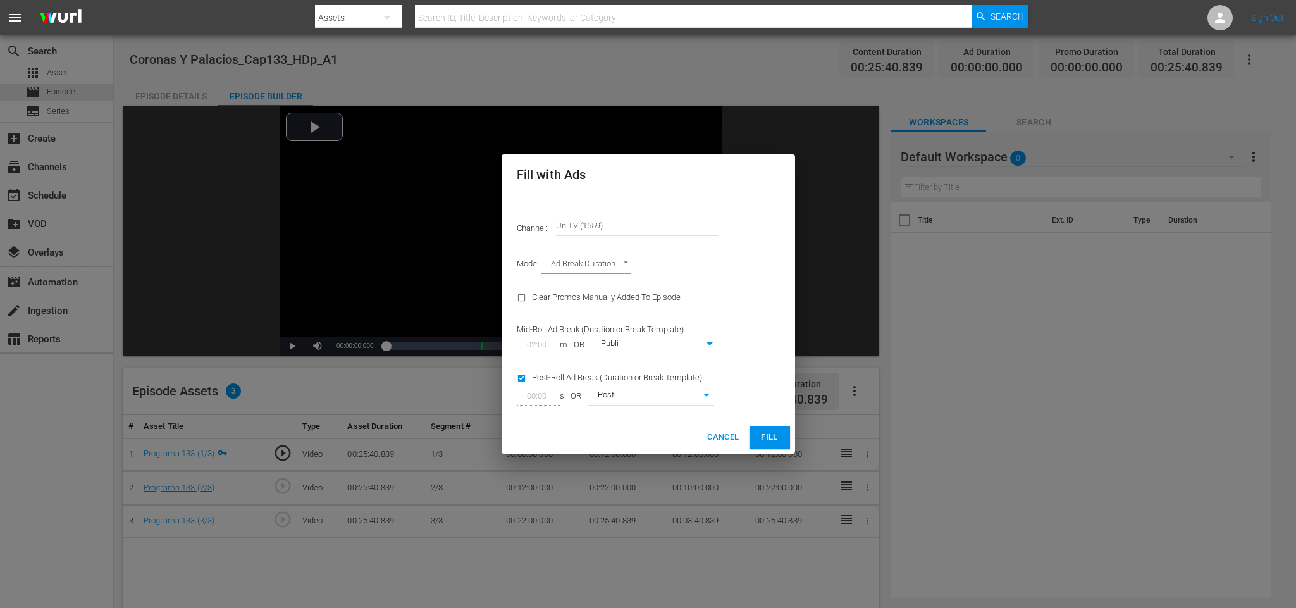
click at [774, 434] on span "Fill" at bounding box center [769, 437] width 20 height 15
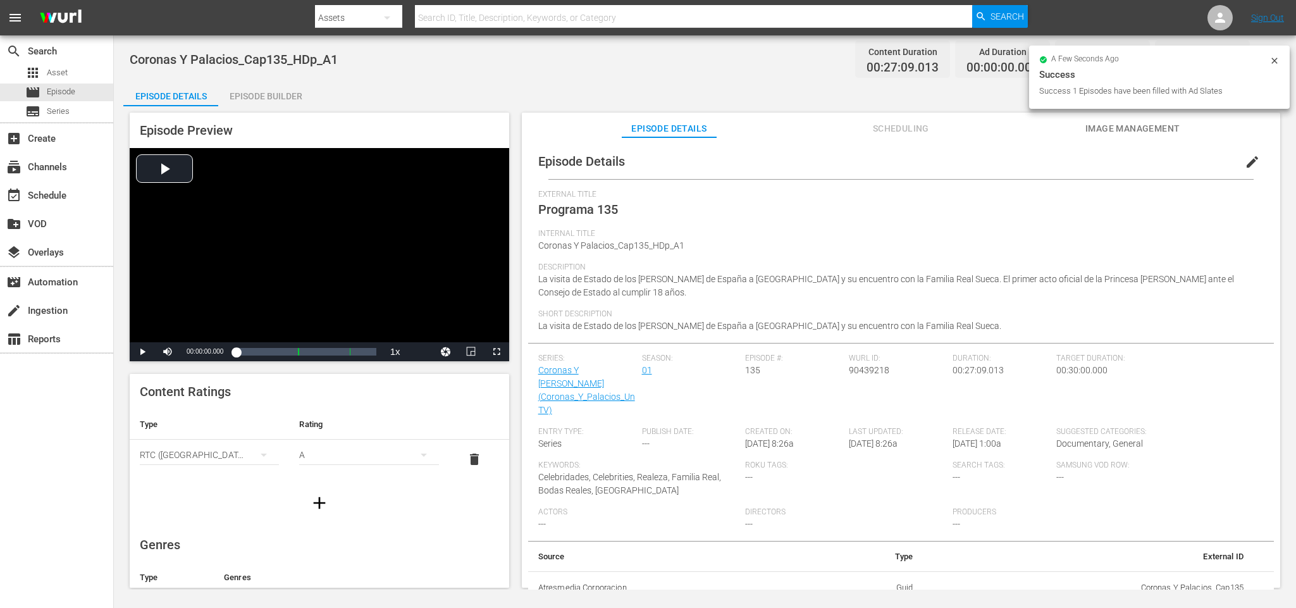
click at [273, 107] on div "Episode Preview Video Player is loading. Play Video Play Mute Current Time 00:0…" at bounding box center [704, 351] width 1163 height 491
click at [271, 102] on div "Episode Builder" at bounding box center [265, 96] width 95 height 30
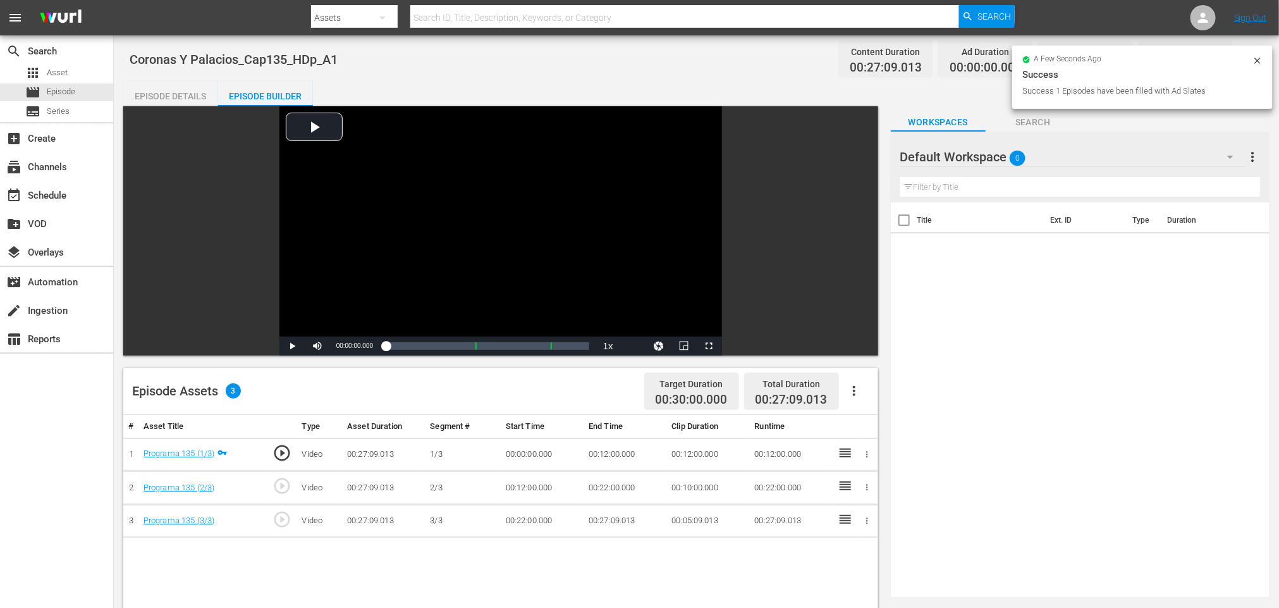
click at [850, 389] on icon "button" at bounding box center [854, 390] width 15 height 15
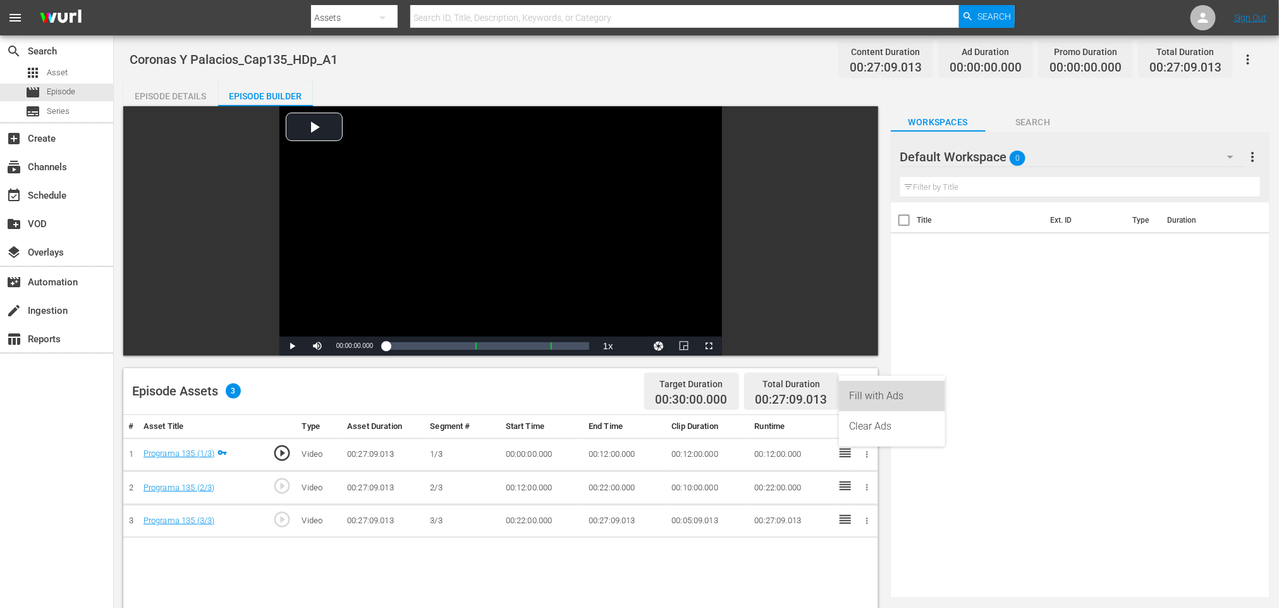
click at [875, 385] on div "Fill with Ads" at bounding box center [892, 396] width 86 height 30
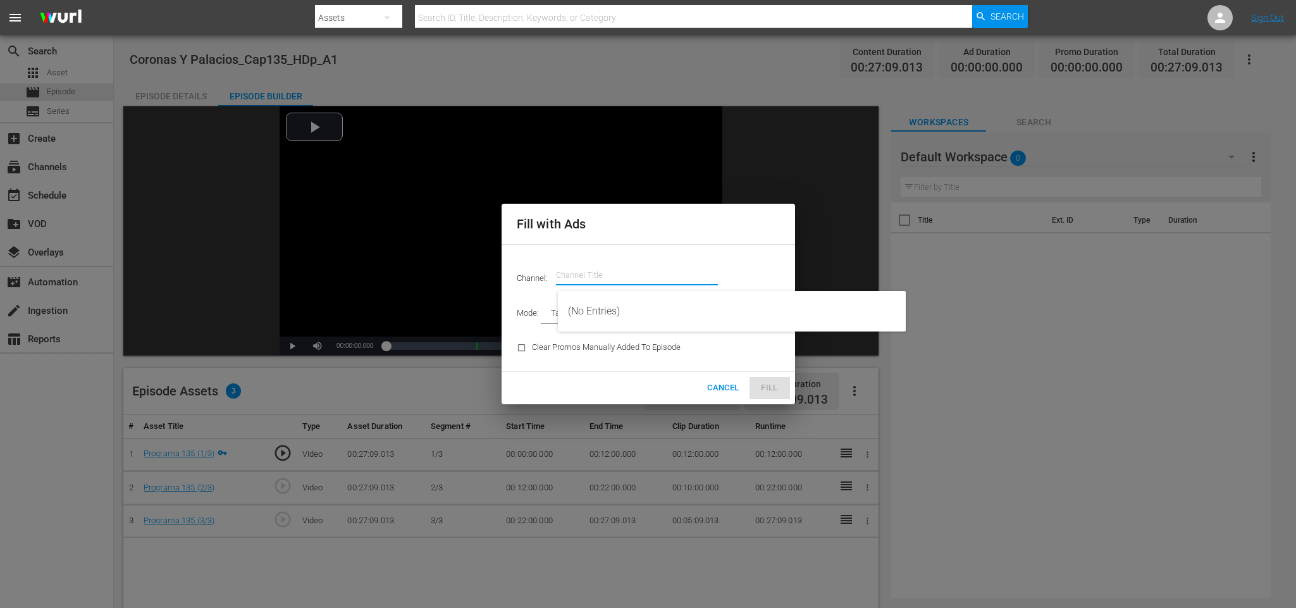
click at [653, 264] on input "text" at bounding box center [637, 275] width 162 height 30
click at [662, 305] on div "Ún TV (1559 - atresmedia_unica_1)" at bounding box center [732, 311] width 328 height 30
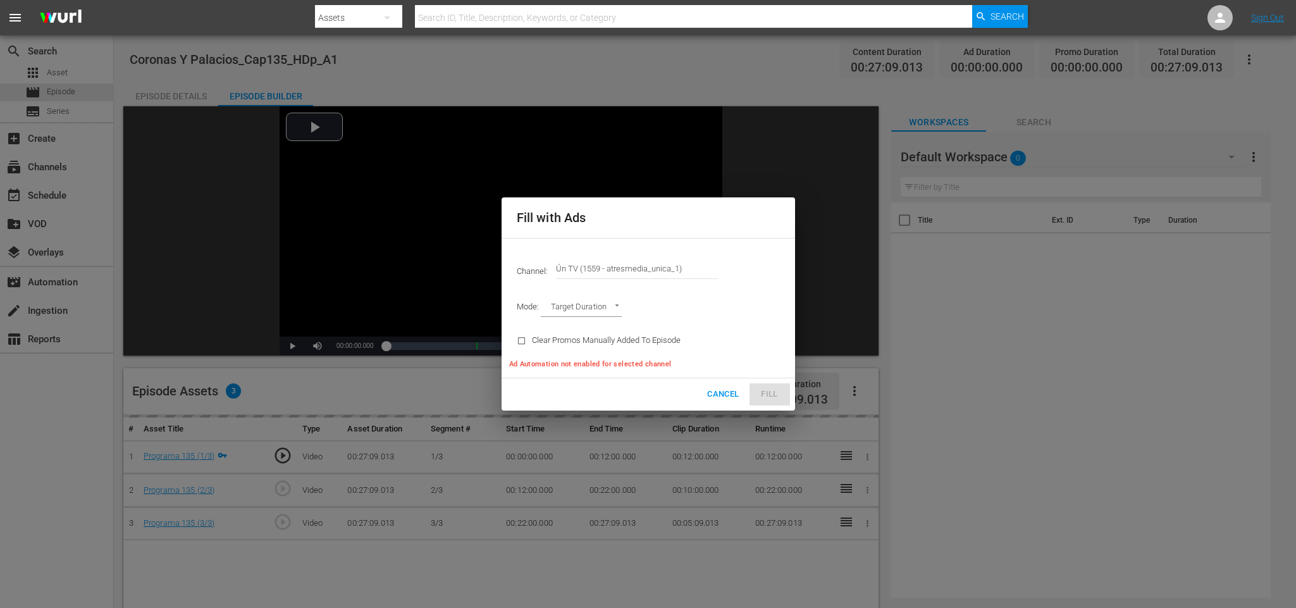
type input "Ún TV (1559)"
type input "AD_BREAK_DURATION"
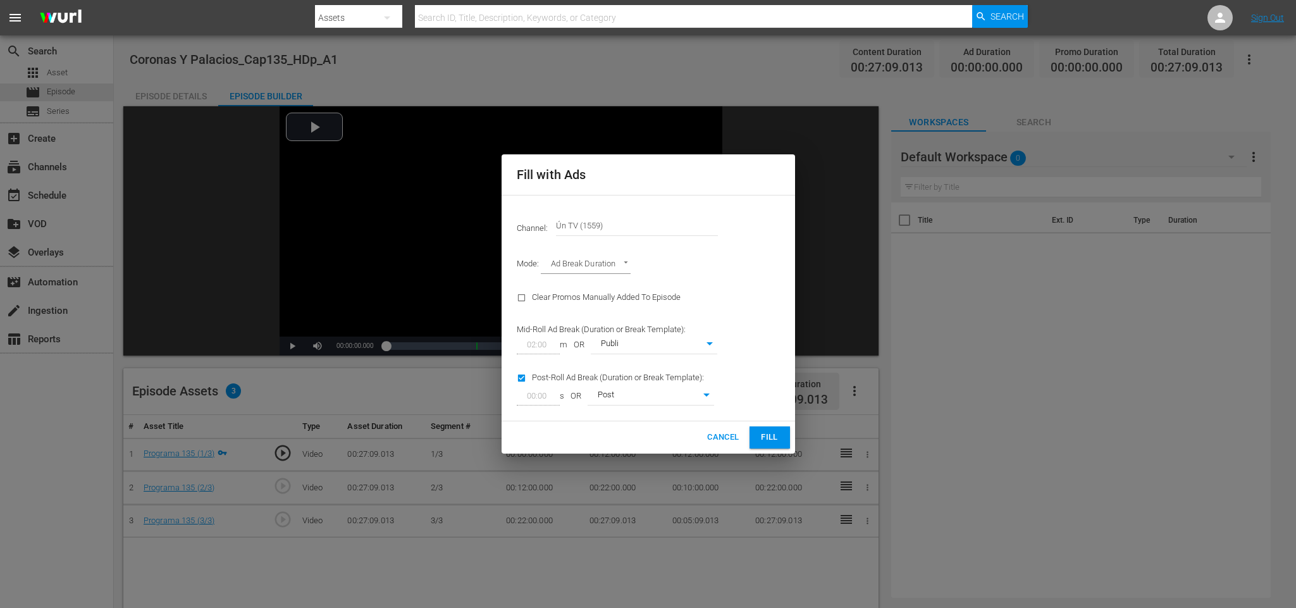
drag, startPoint x: 763, startPoint y: 438, endPoint x: 742, endPoint y: 407, distance: 37.5
click at [761, 438] on span "Fill" at bounding box center [769, 437] width 20 height 15
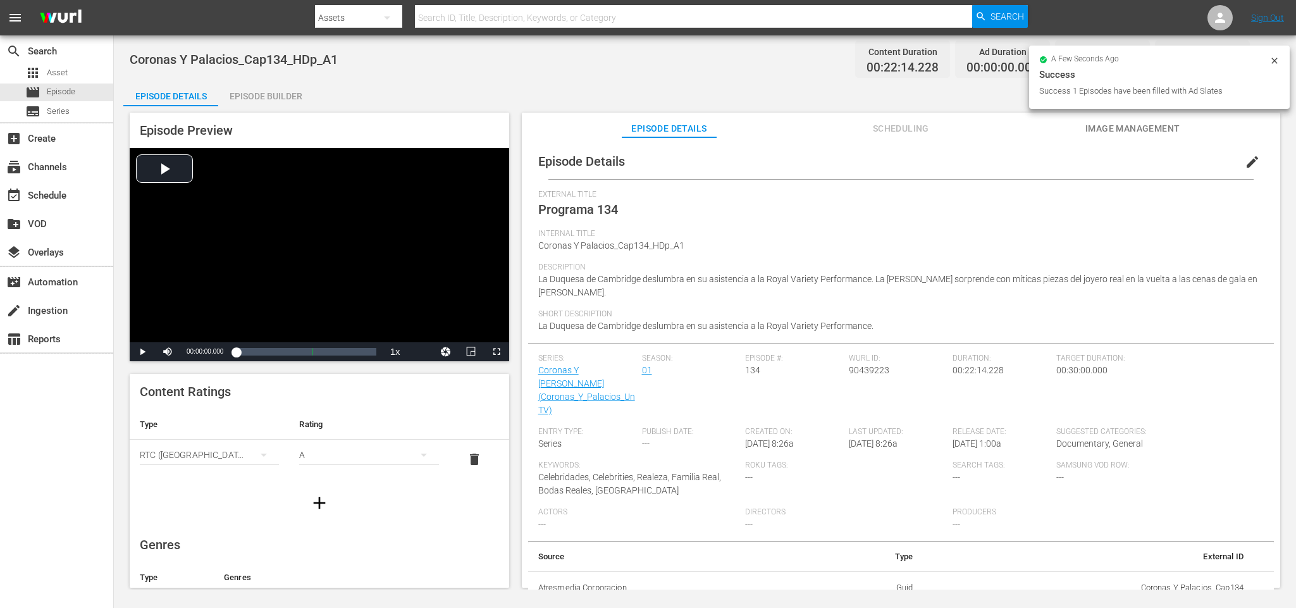
click at [245, 97] on div "Episode Builder" at bounding box center [265, 96] width 95 height 30
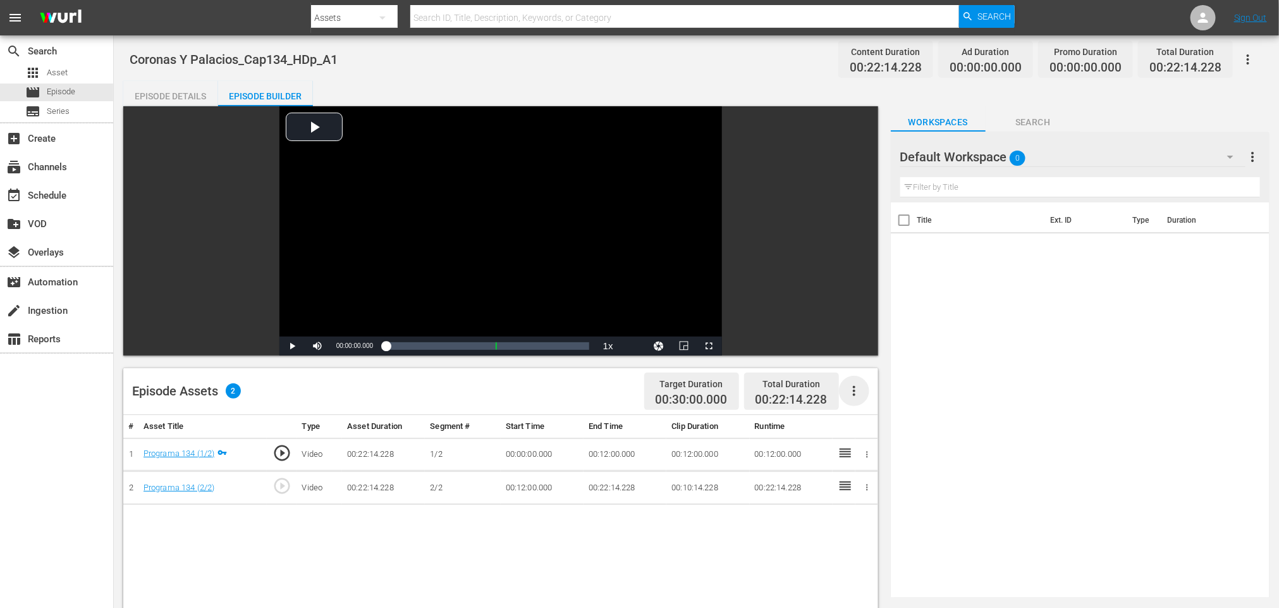
click at [854, 395] on icon "button" at bounding box center [854, 391] width 3 height 10
click at [871, 386] on div "Fill with Ads" at bounding box center [892, 396] width 86 height 30
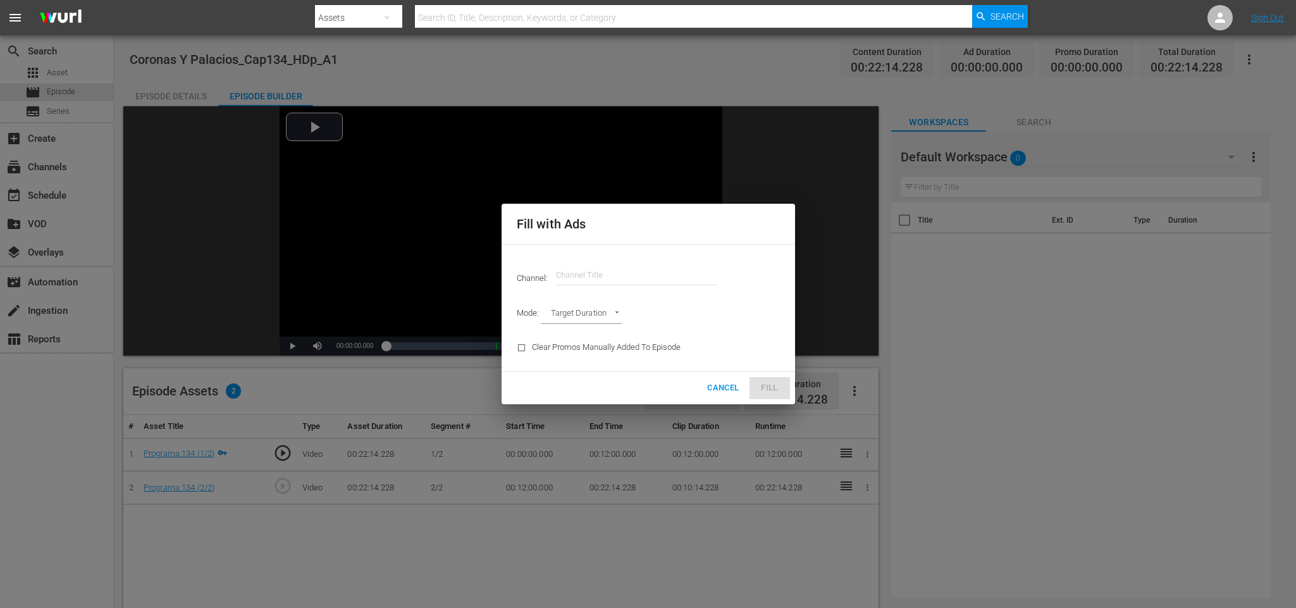
click at [628, 267] on input "text" at bounding box center [637, 275] width 162 height 30
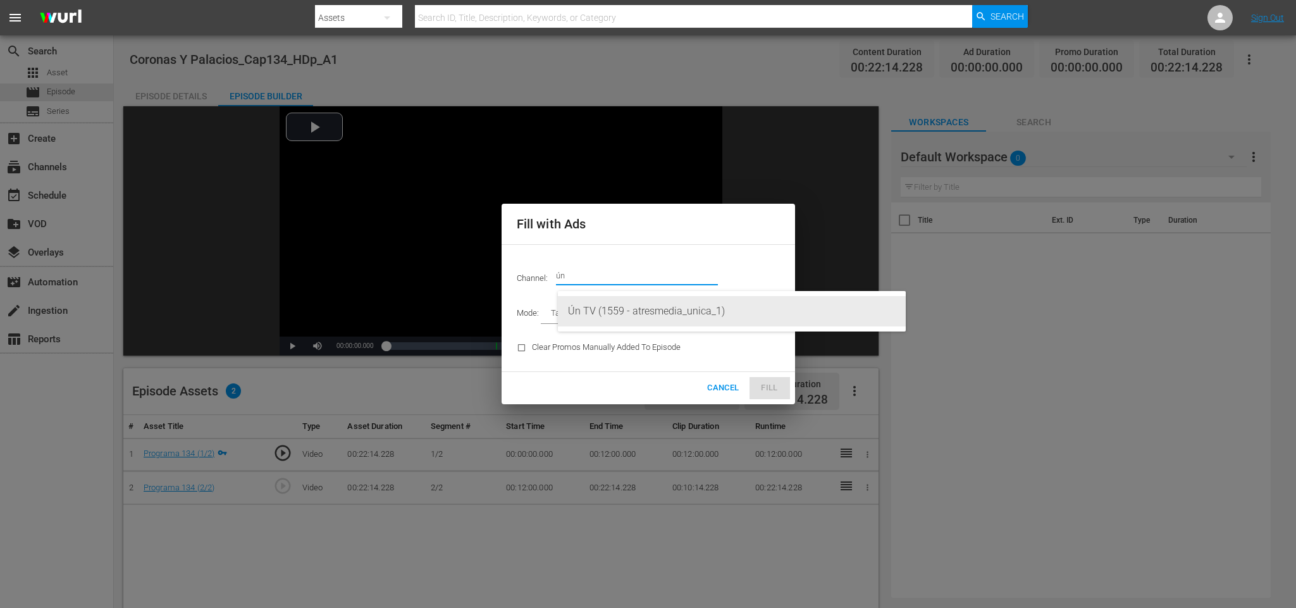
click at [646, 310] on div "Ún TV (1559 - atresmedia_unica_1)" at bounding box center [732, 311] width 328 height 30
type input "Ún TV (1559)"
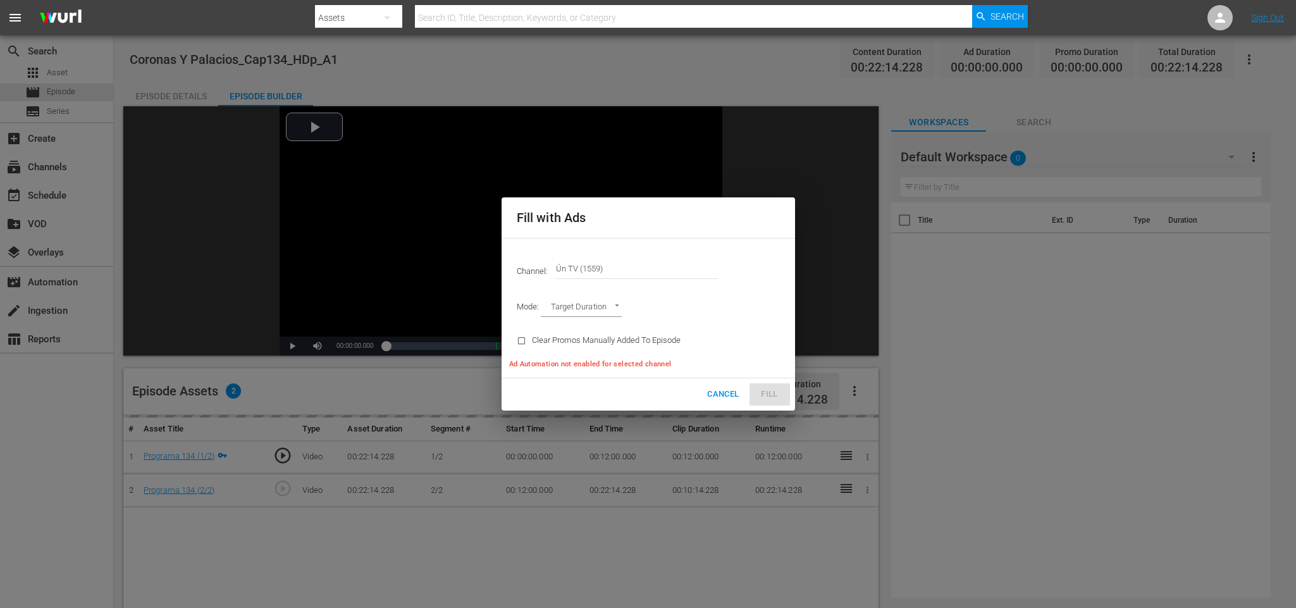
type input "AD_BREAK_DURATION"
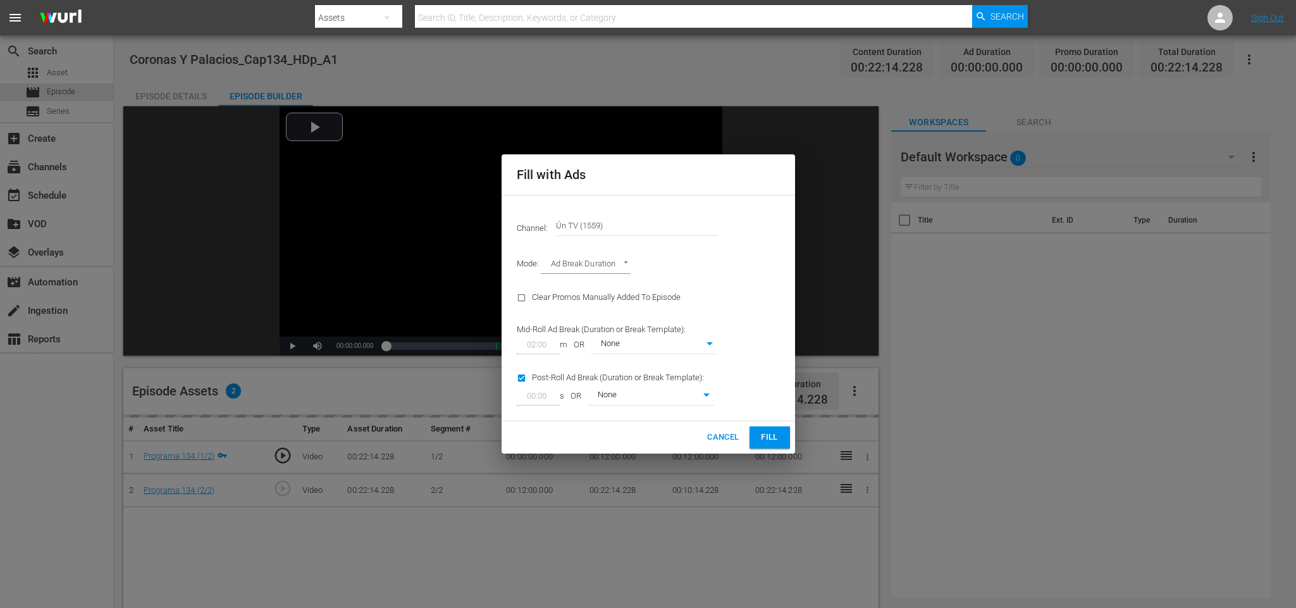
drag, startPoint x: 767, startPoint y: 434, endPoint x: 777, endPoint y: 396, distance: 39.1
click at [766, 434] on span "Fill" at bounding box center [769, 437] width 20 height 15
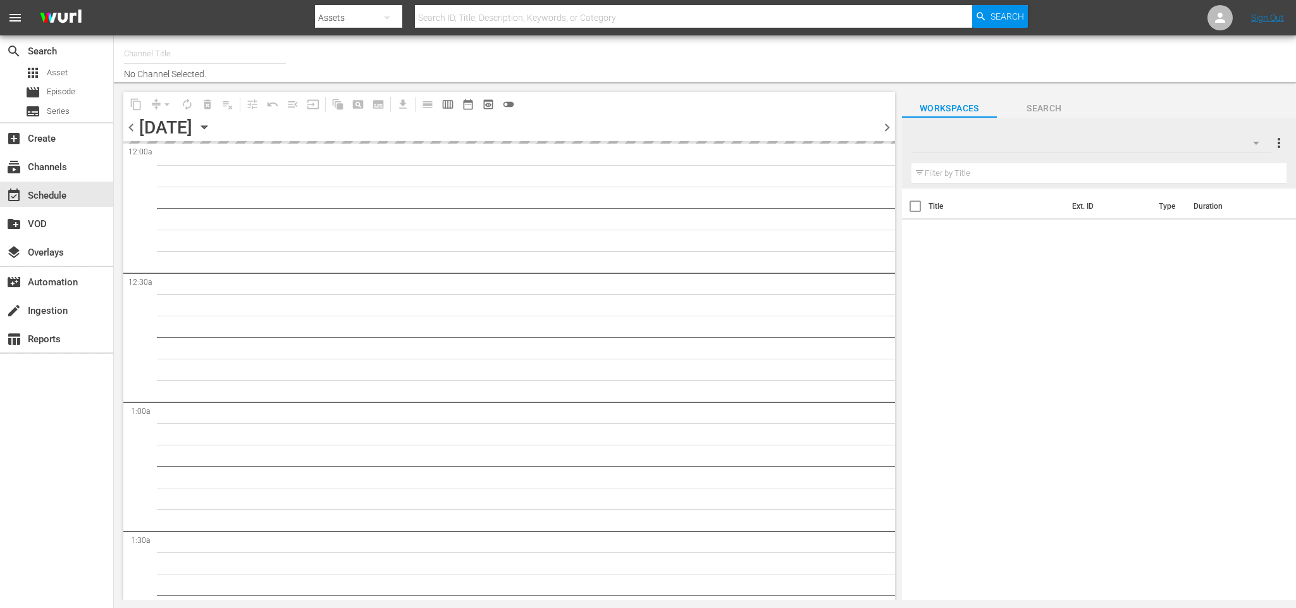
type input "Ún TV (1559)"
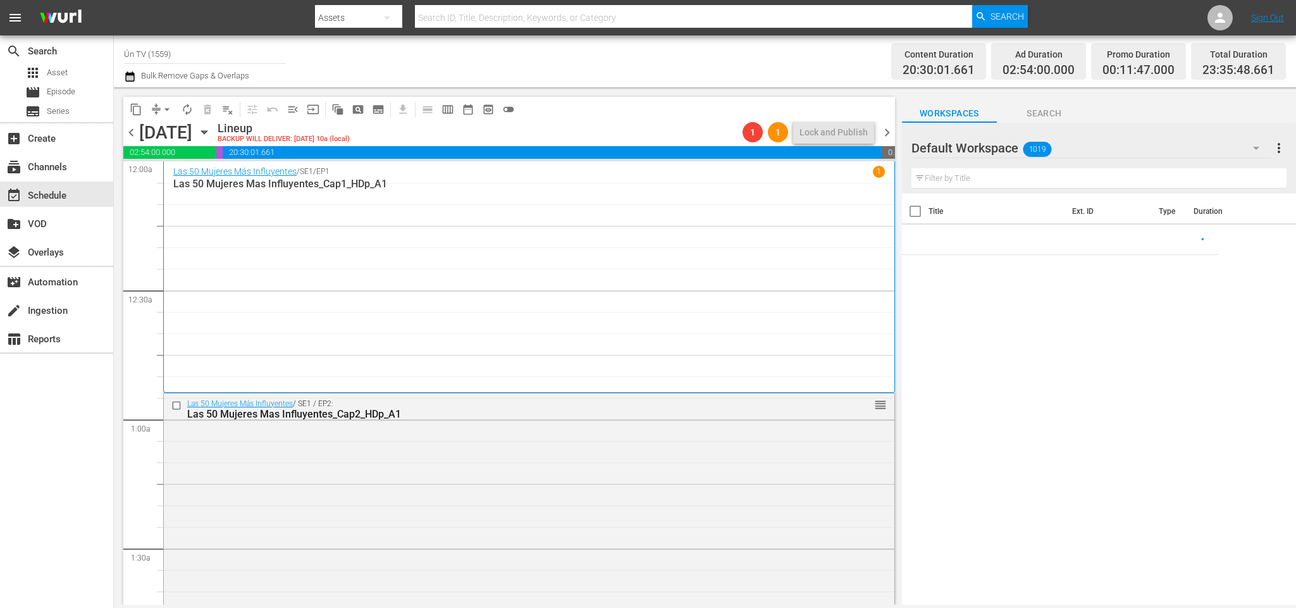
scroll to position [5838, 0]
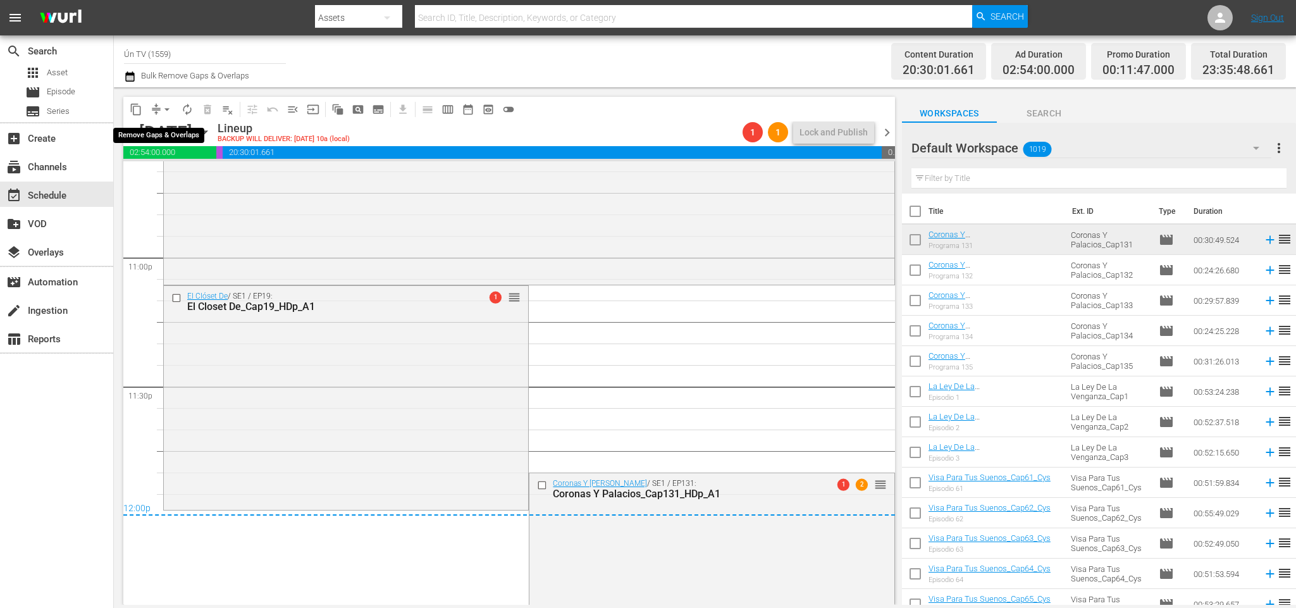
click at [169, 107] on span "arrow_drop_down" at bounding box center [167, 109] width 13 height 13
click at [164, 181] on li "Align to End of Previous Day" at bounding box center [169, 176] width 133 height 21
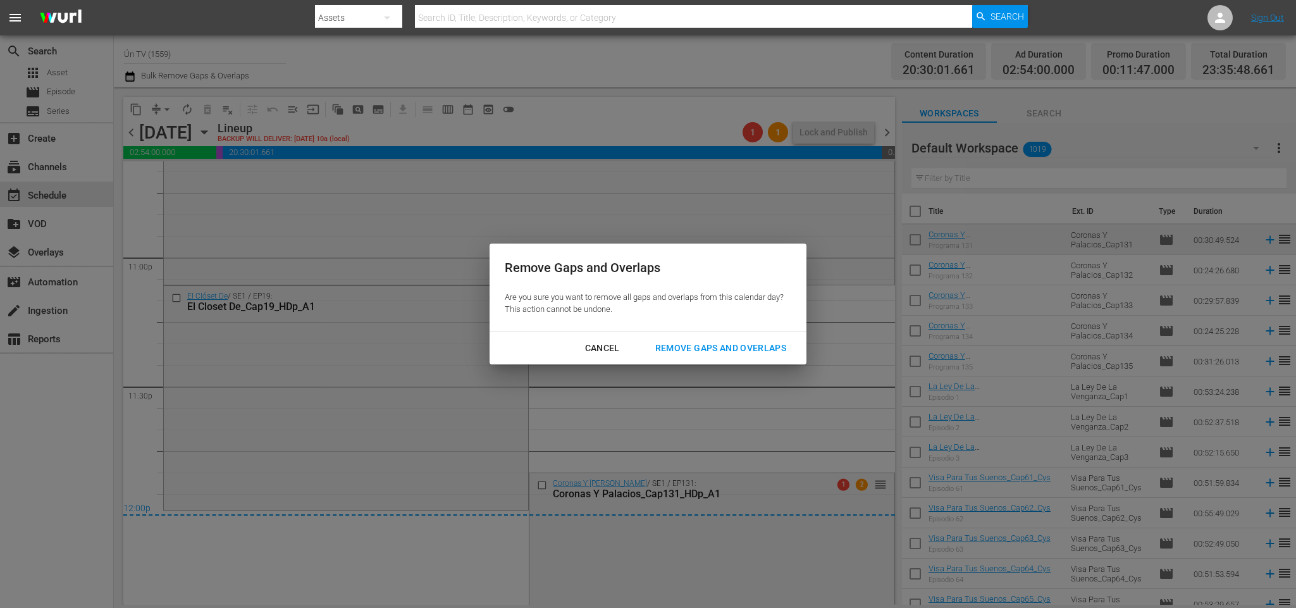
click at [700, 348] on div "Remove Gaps and Overlaps" at bounding box center [720, 348] width 151 height 16
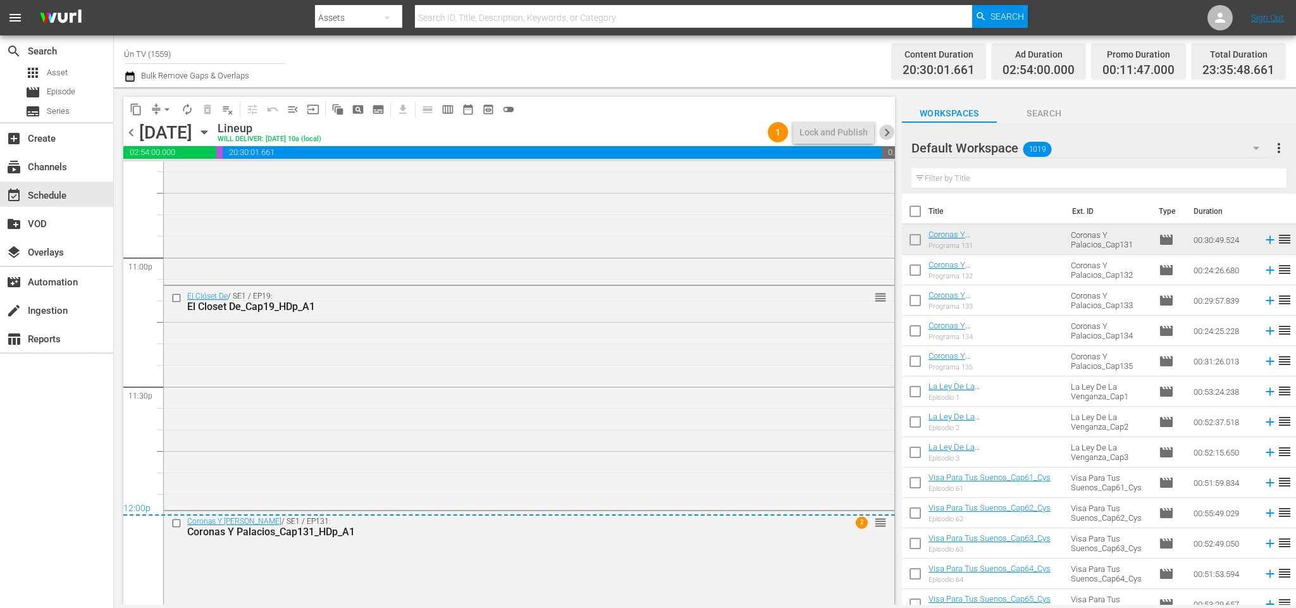
click at [888, 129] on span "chevron_right" at bounding box center [887, 133] width 16 height 16
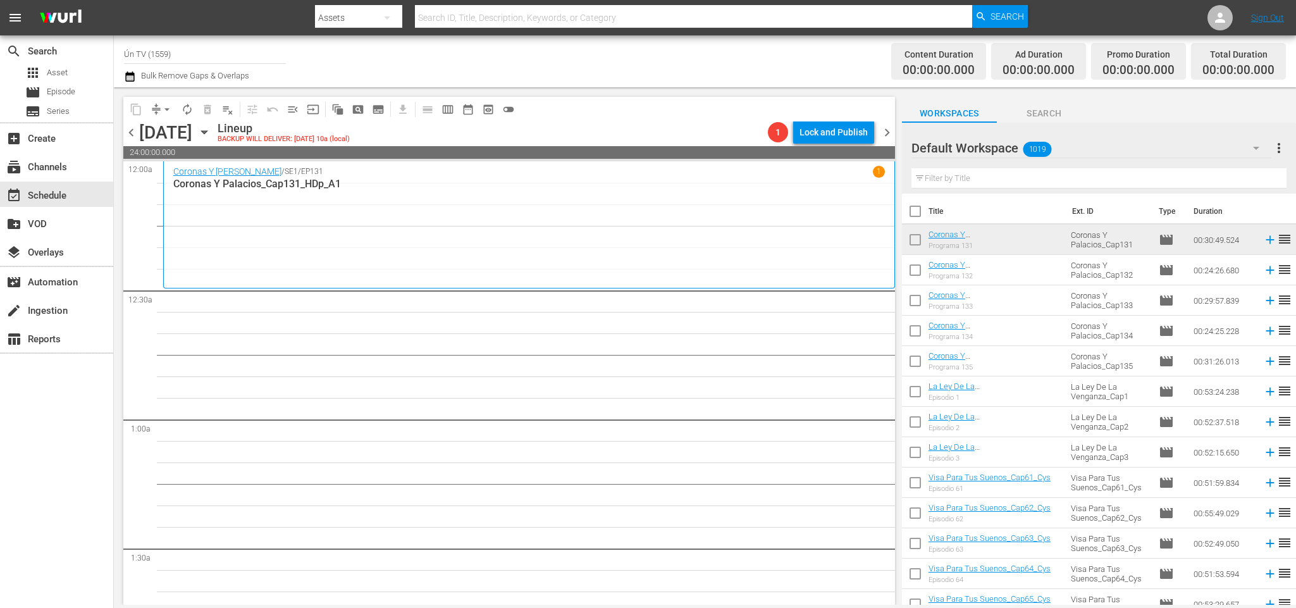
click at [887, 137] on span "chevron_right" at bounding box center [887, 133] width 16 height 16
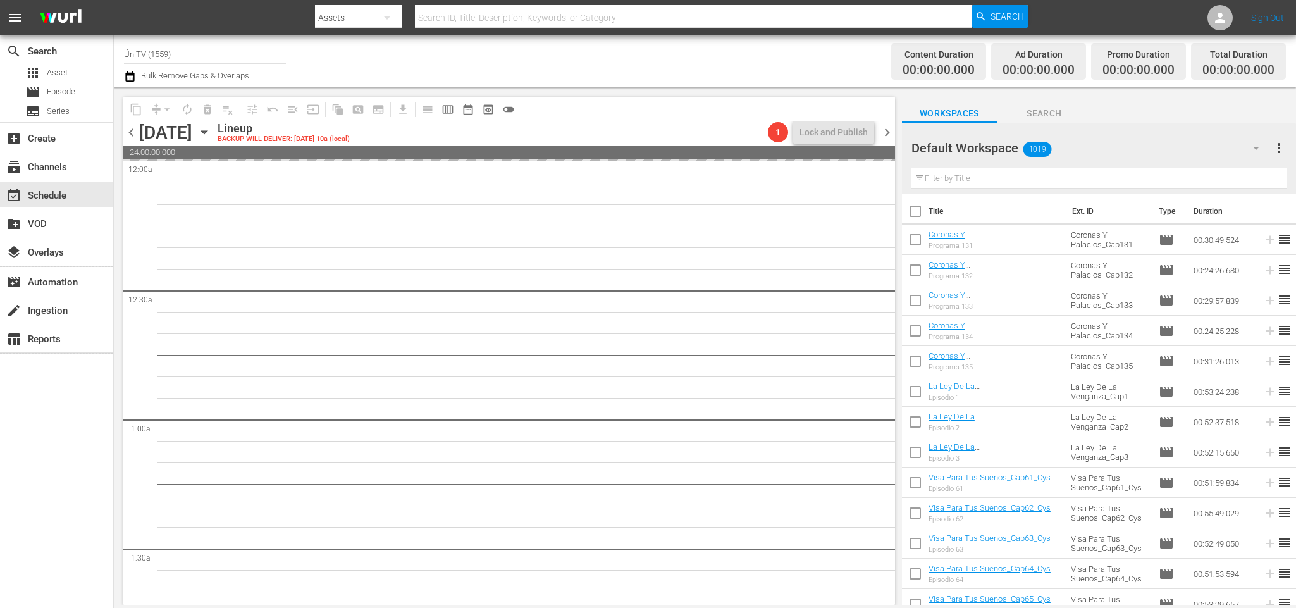
click at [886, 137] on span "chevron_right" at bounding box center [887, 133] width 16 height 16
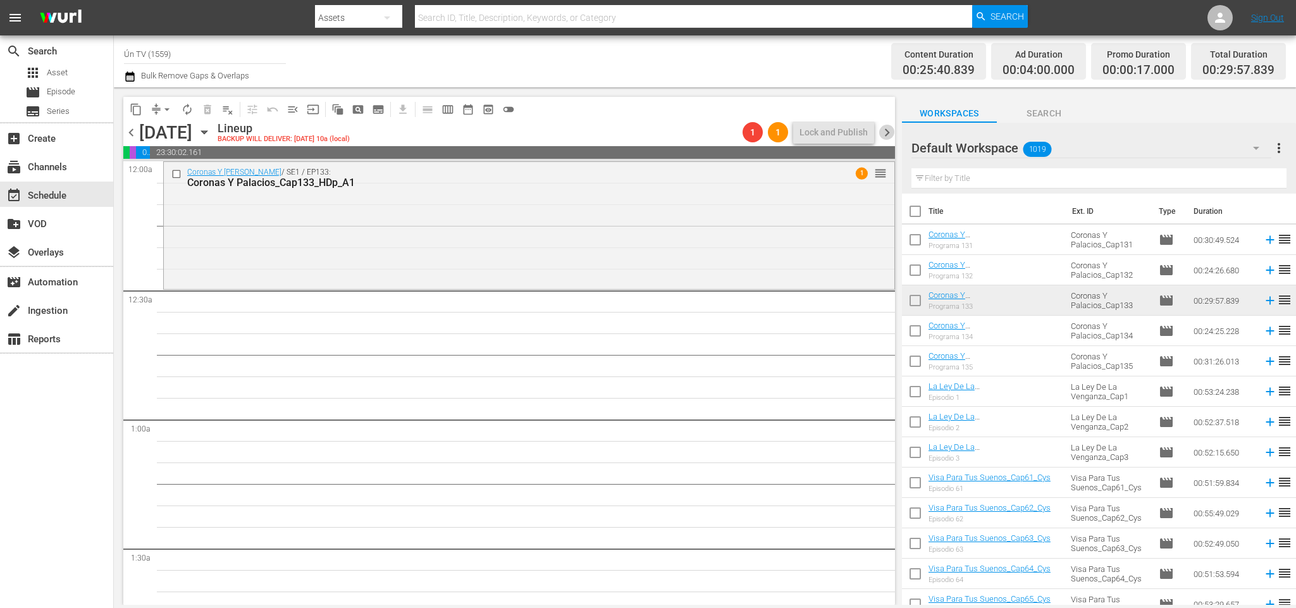
click at [883, 127] on span "chevron_right" at bounding box center [887, 133] width 16 height 16
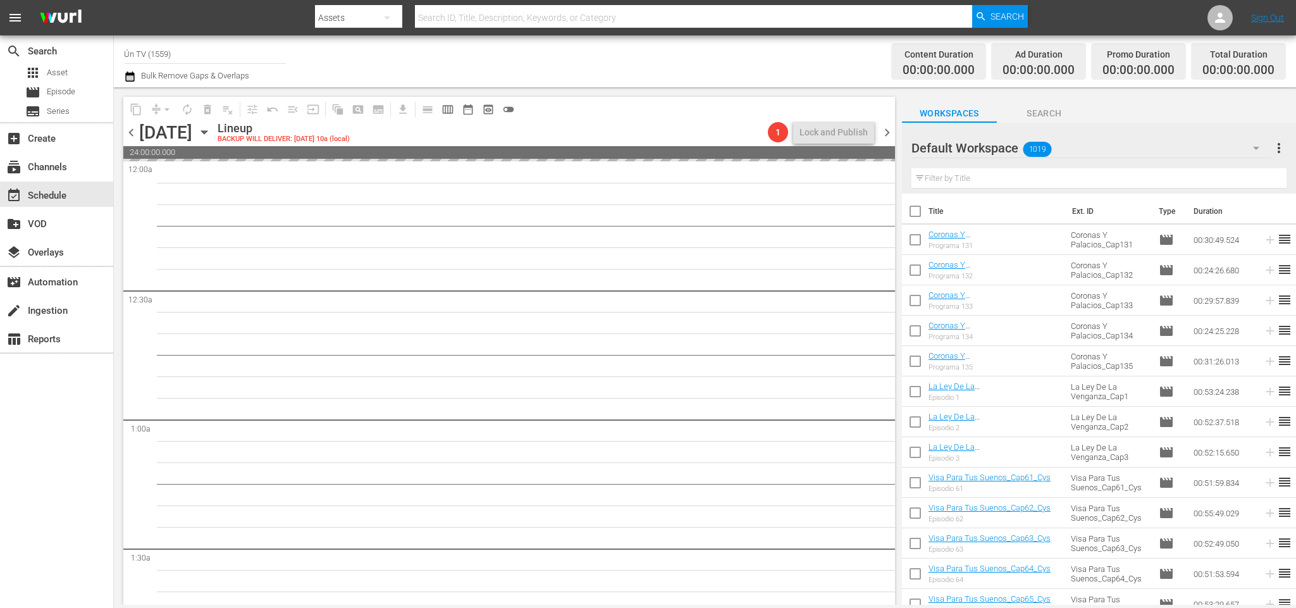
click at [887, 127] on span "chevron_right" at bounding box center [887, 133] width 16 height 16
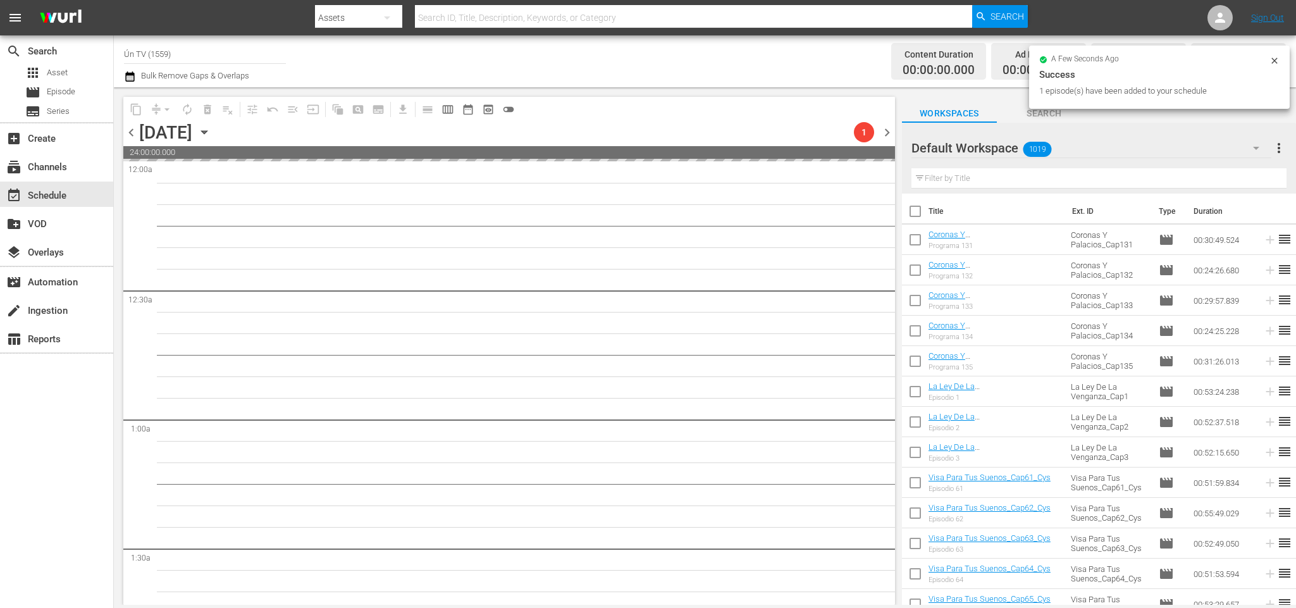
drag, startPoint x: 131, startPoint y: 133, endPoint x: 740, endPoint y: 94, distance: 610.2
click at [132, 133] on span "chevron_left" at bounding box center [131, 133] width 16 height 16
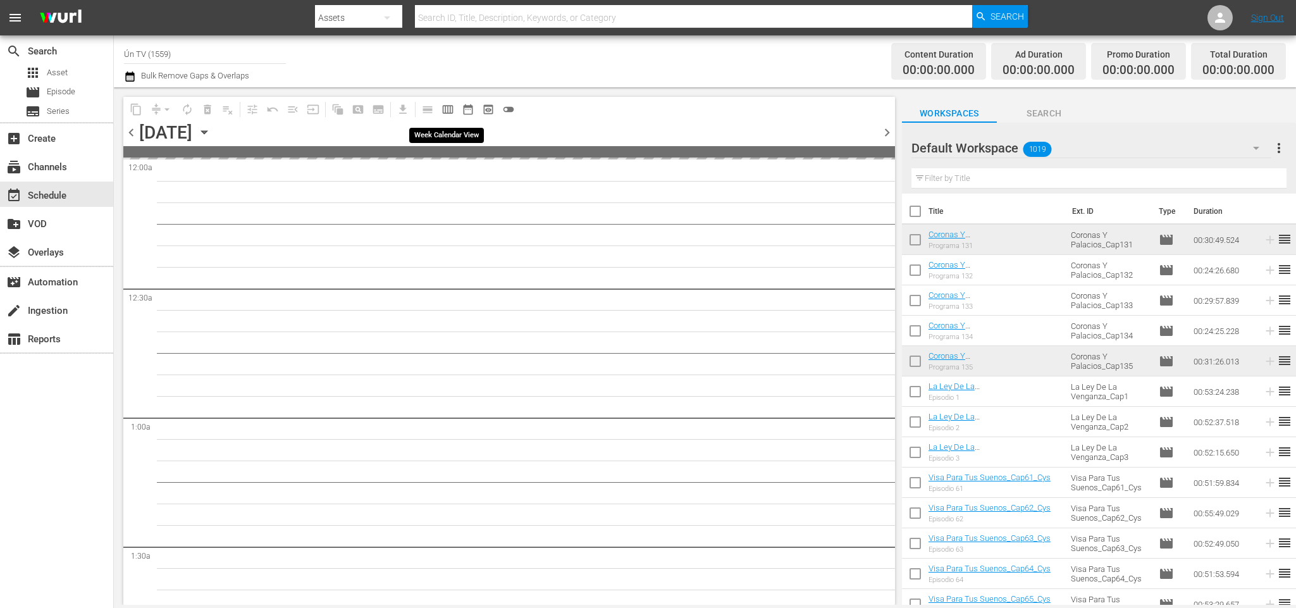
click at [448, 108] on span "calendar_view_week_outlined" at bounding box center [447, 109] width 13 height 13
